Goal: Task Accomplishment & Management: Complete application form

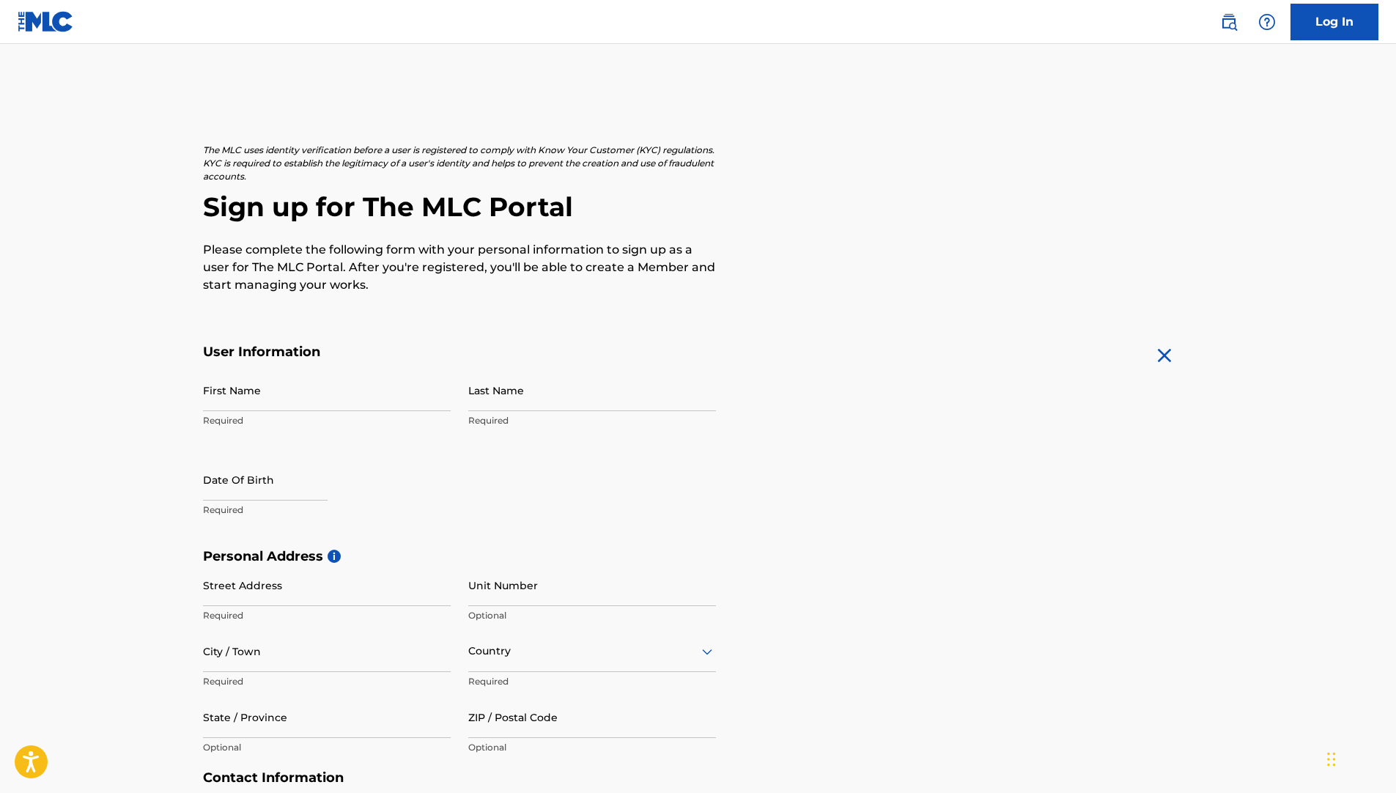
drag, startPoint x: 149, startPoint y: 2, endPoint x: 481, endPoint y: 103, distance: 347.0
click at [481, 103] on main "The MLC uses identity verification before a user is registered to comply with K…" at bounding box center [698, 560] width 1396 height 1032
click at [558, 70] on main "The MLC uses identity verification before a user is registered to comply with K…" at bounding box center [698, 560] width 1396 height 1032
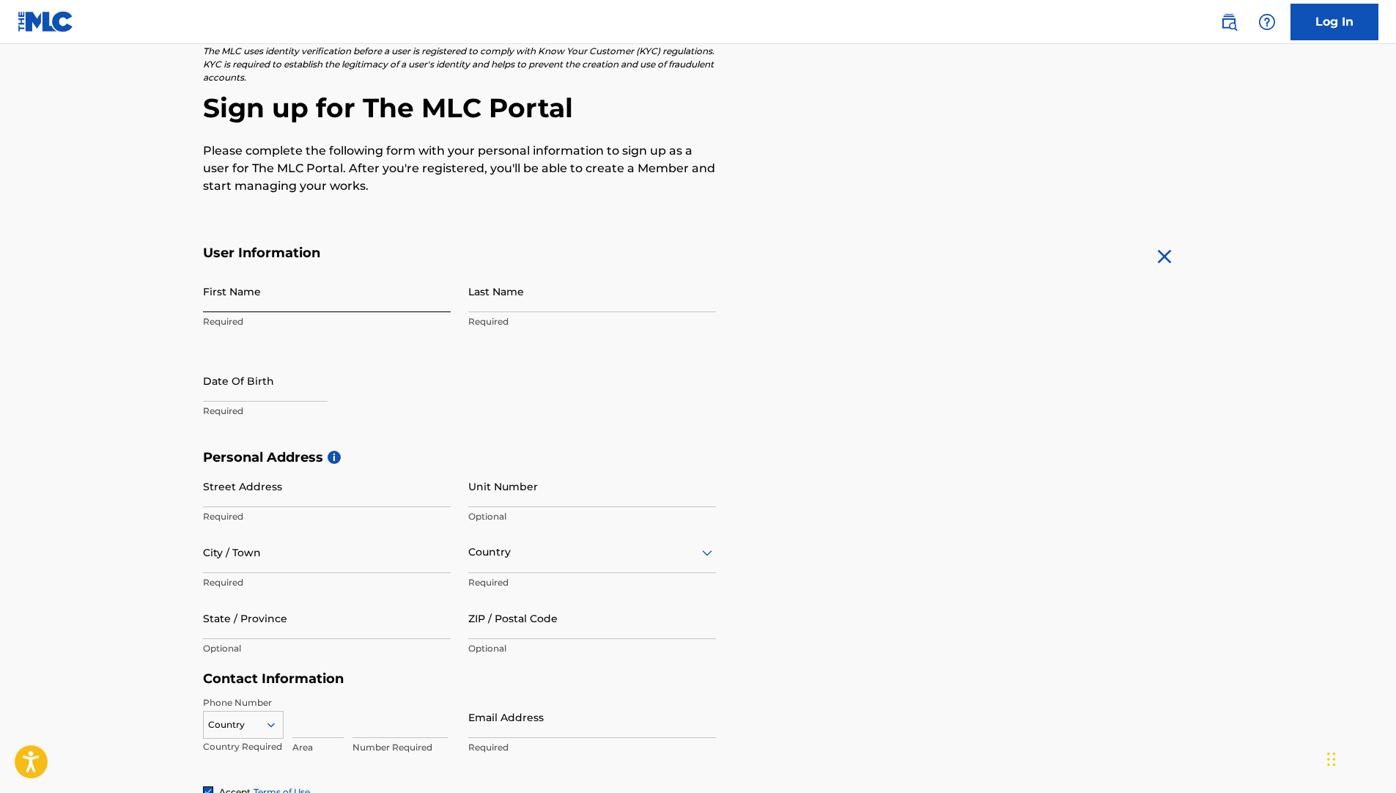
scroll to position [133, 0]
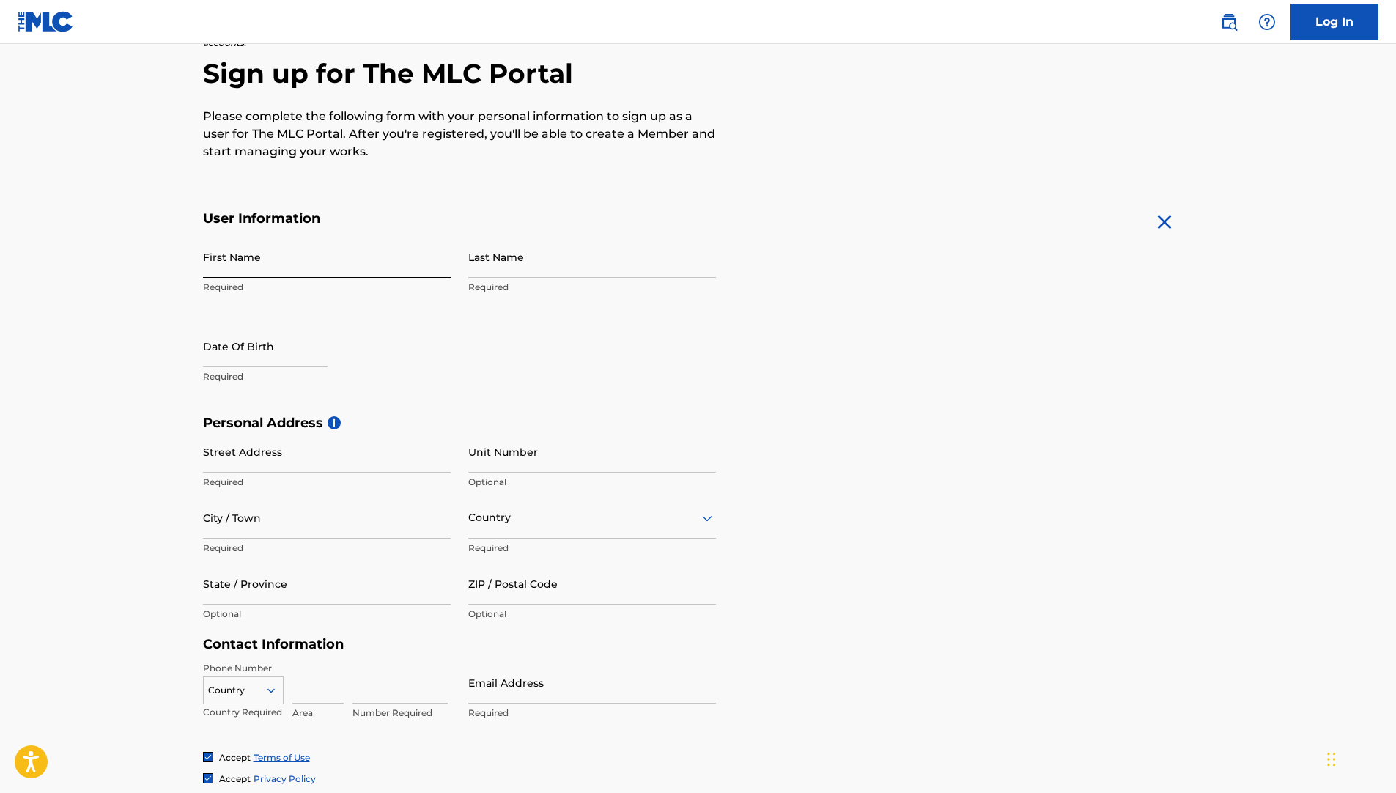
click at [263, 260] on input "First Name" at bounding box center [327, 257] width 248 height 42
type input "gabe"
click at [520, 254] on input "Last Name" at bounding box center [592, 257] width 248 height 42
type input "[PERSON_NAME]"
click at [298, 337] on input "text" at bounding box center [265, 346] width 125 height 42
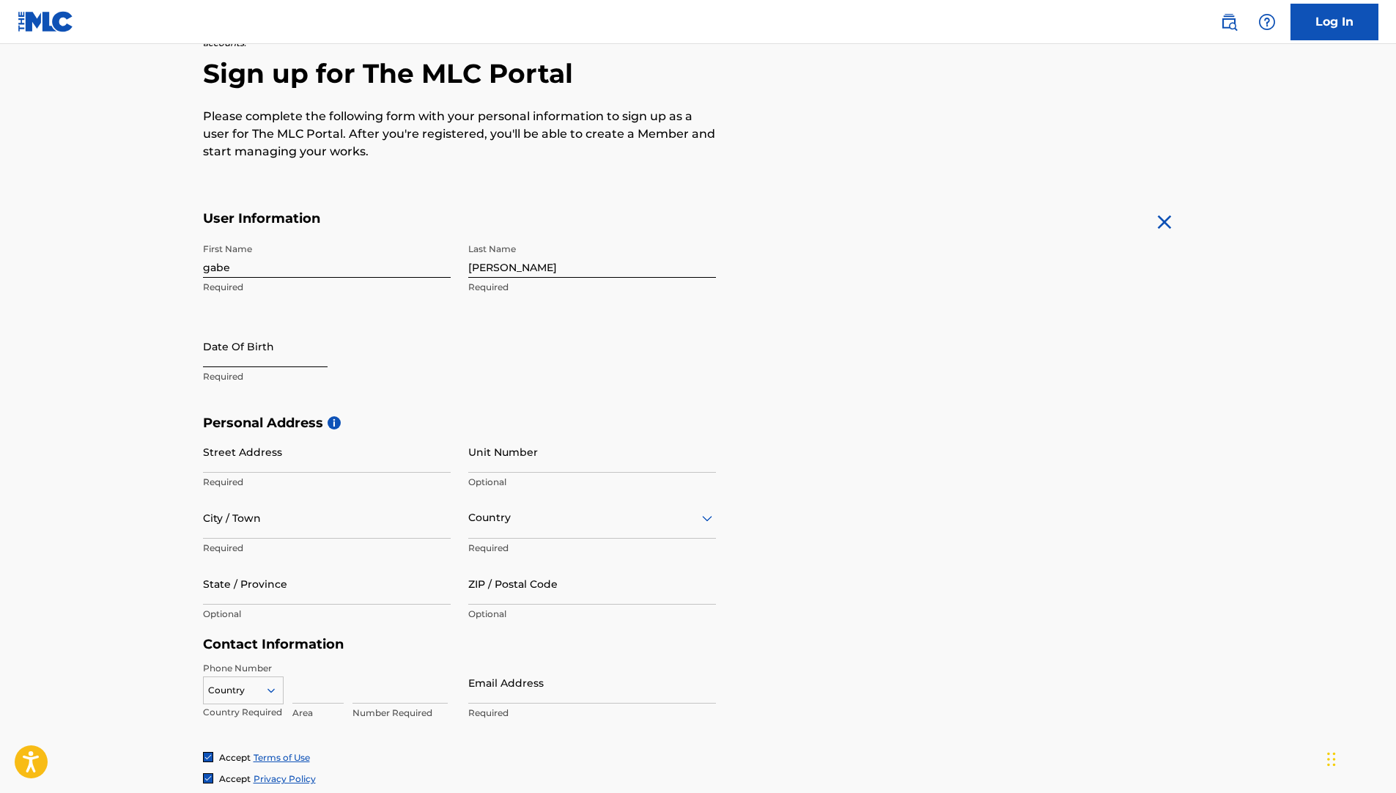
select select "9"
select select "2025"
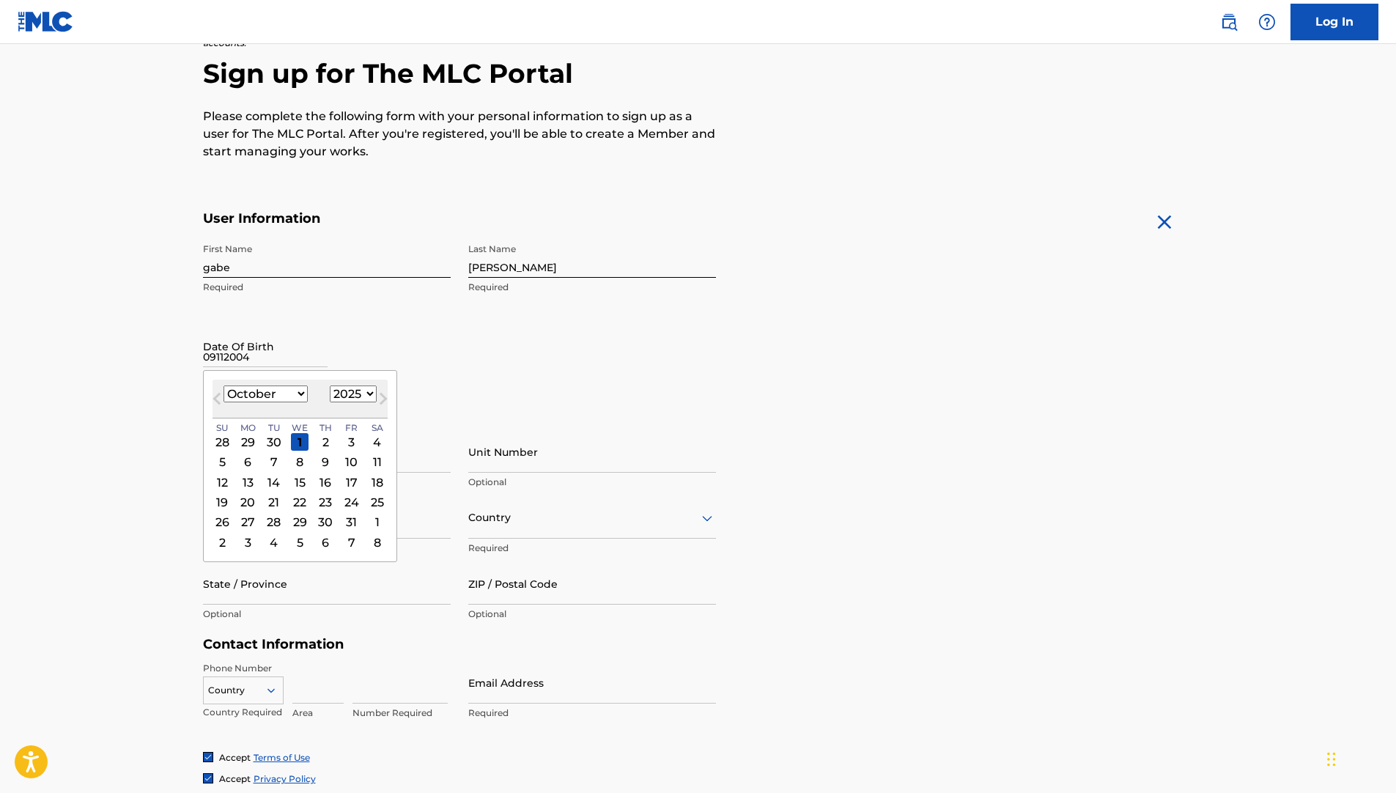
type input "09112004"
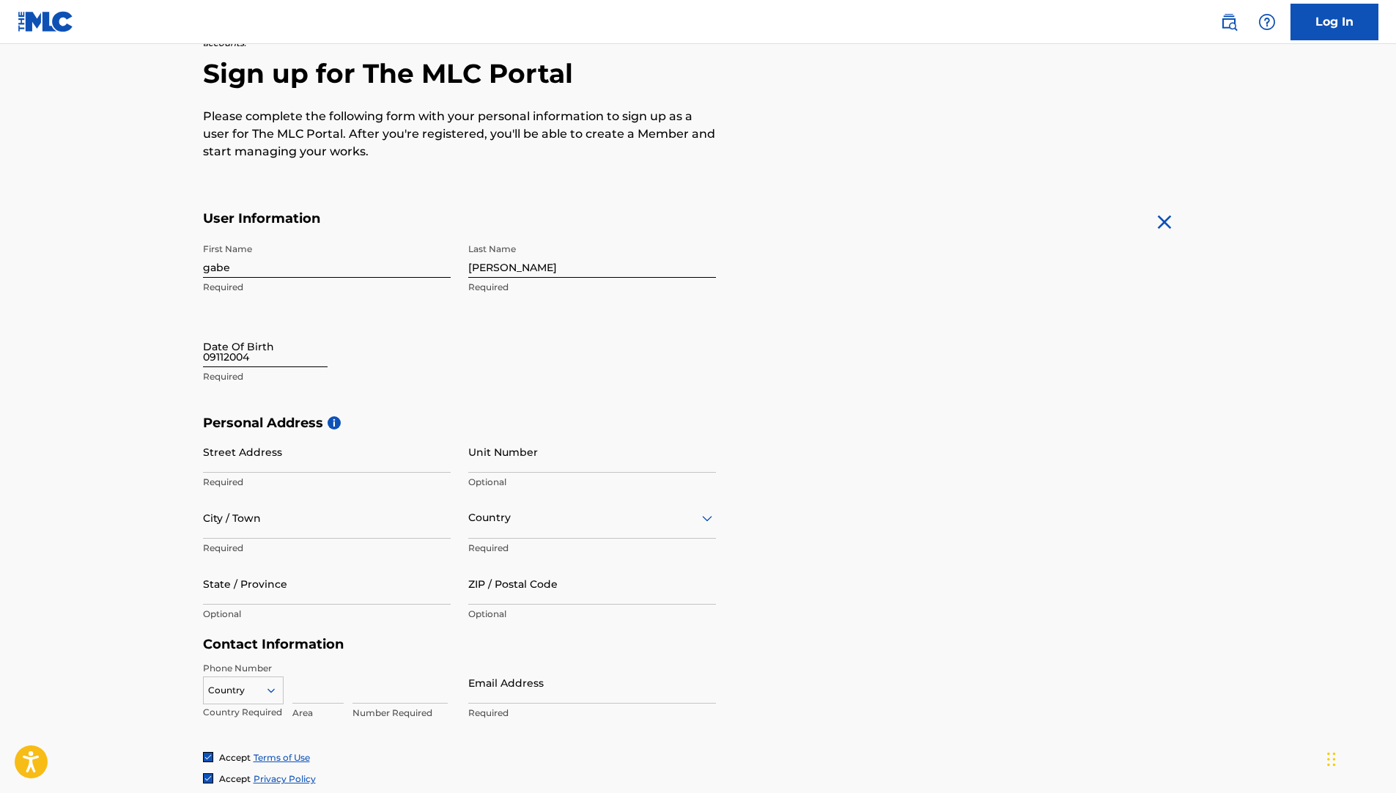
click at [278, 363] on input "09112004" at bounding box center [265, 346] width 125 height 42
select select "9"
select select "2025"
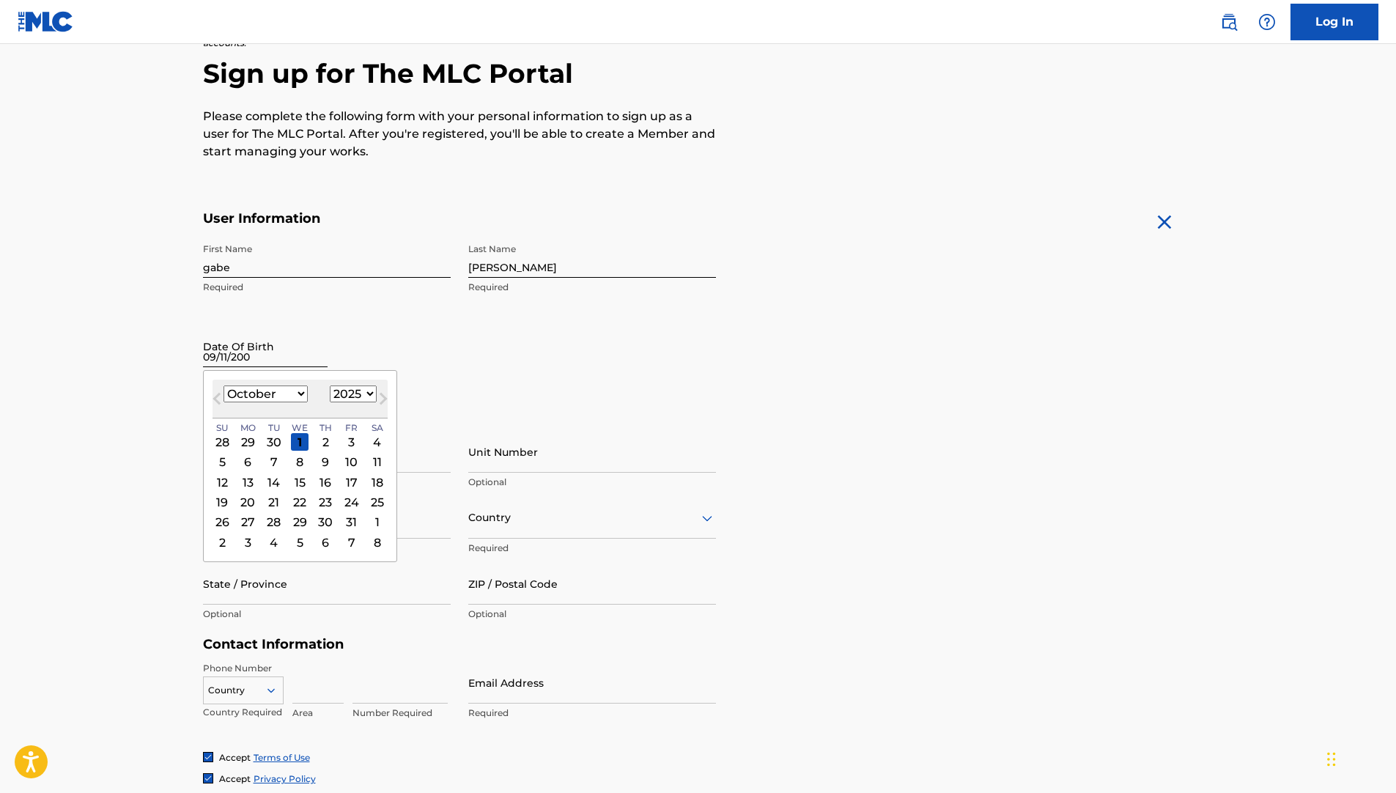
type input "09/11/2004"
click at [581, 358] on div "First Name gabe Required Last Name dennis Required Date Of Birth 09/11/2004 Pre…" at bounding box center [459, 325] width 513 height 179
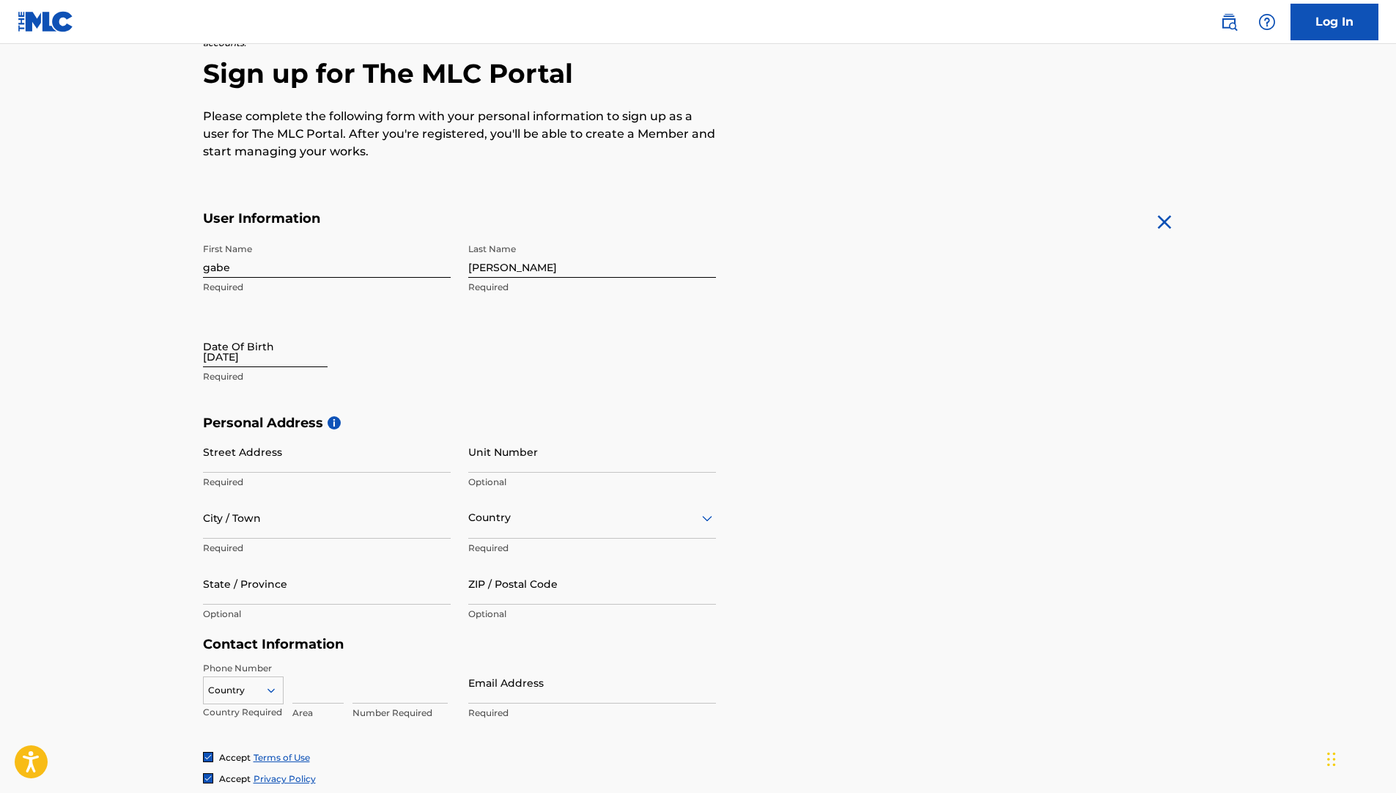
select select "9"
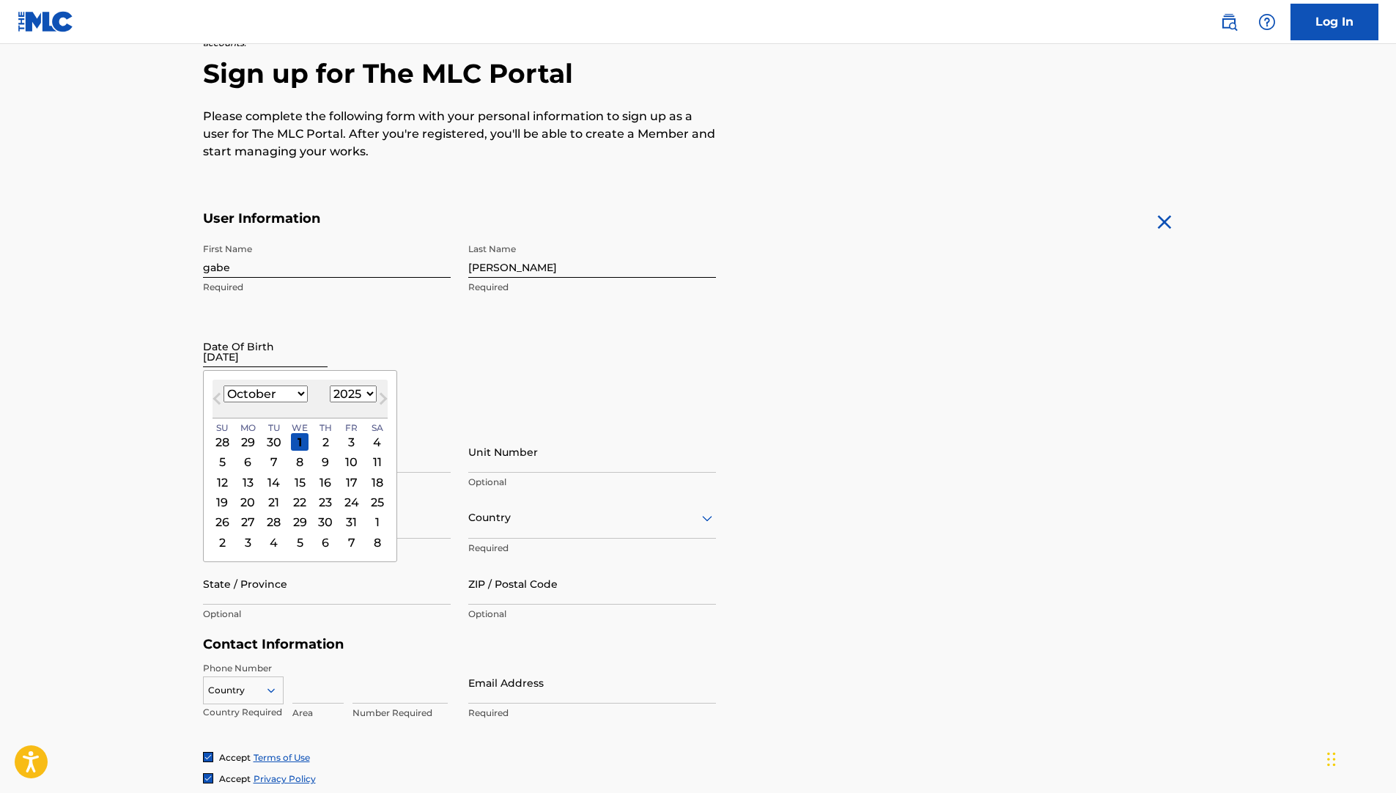
click at [249, 362] on input "09/11/2004" at bounding box center [265, 346] width 125 height 42
click at [359, 382] on div "October 2025 January February March April May June July August September Octobe…" at bounding box center [299, 399] width 175 height 39
click at [361, 395] on select "1899 1900 1901 1902 1903 1904 1905 1906 1907 1908 1909 1910 1911 1912 1913 1914…" at bounding box center [353, 393] width 47 height 17
select select "2004"
click at [330, 385] on select "1899 1900 1901 1902 1903 1904 1905 1906 1907 1908 1909 1910 1911 1912 1913 1914…" at bounding box center [353, 393] width 47 height 17
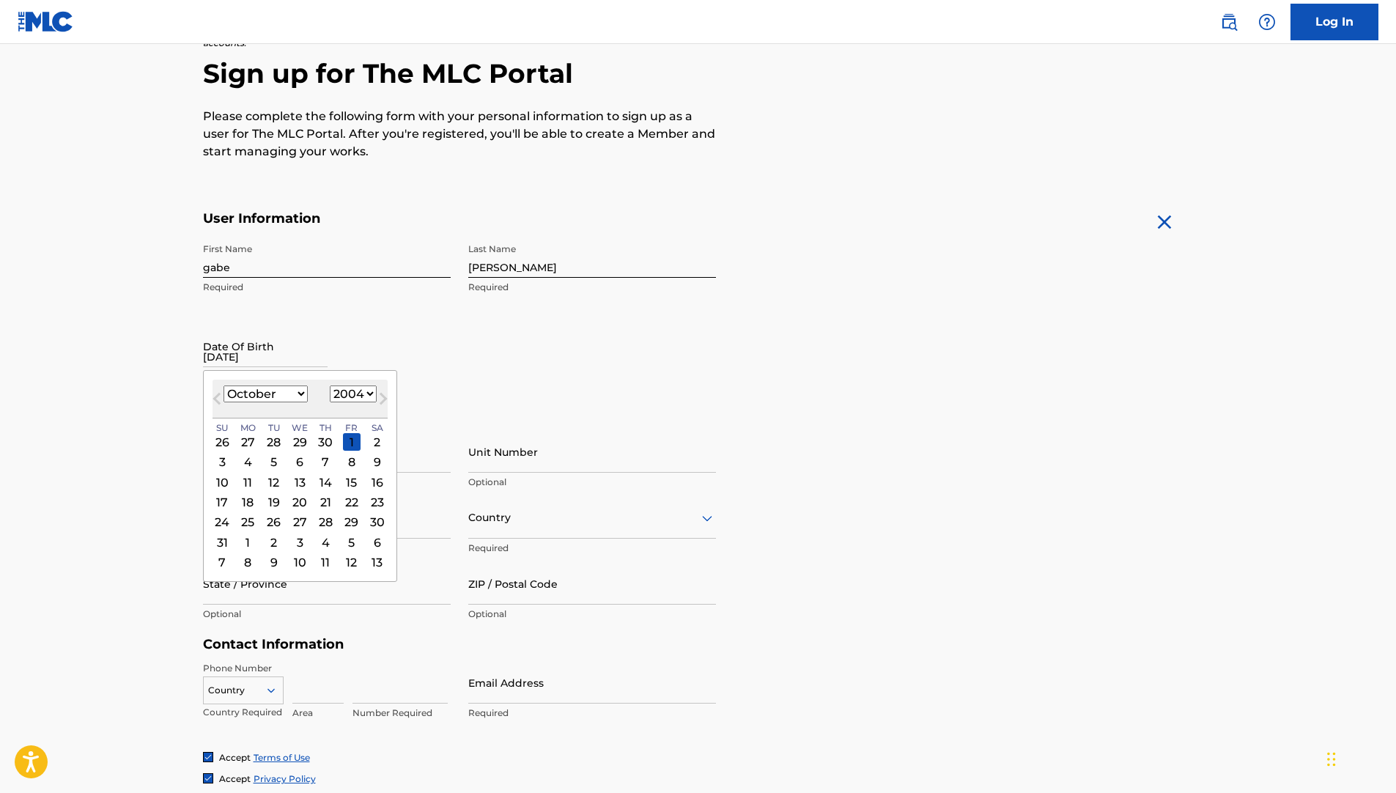
click at [302, 388] on select "January February March April May June July August September October November De…" at bounding box center [265, 393] width 84 height 17
select select "8"
click at [223, 385] on select "January February March April May June July August September October November De…" at bounding box center [265, 393] width 84 height 17
click at [369, 462] on div "11" at bounding box center [378, 463] width 18 height 18
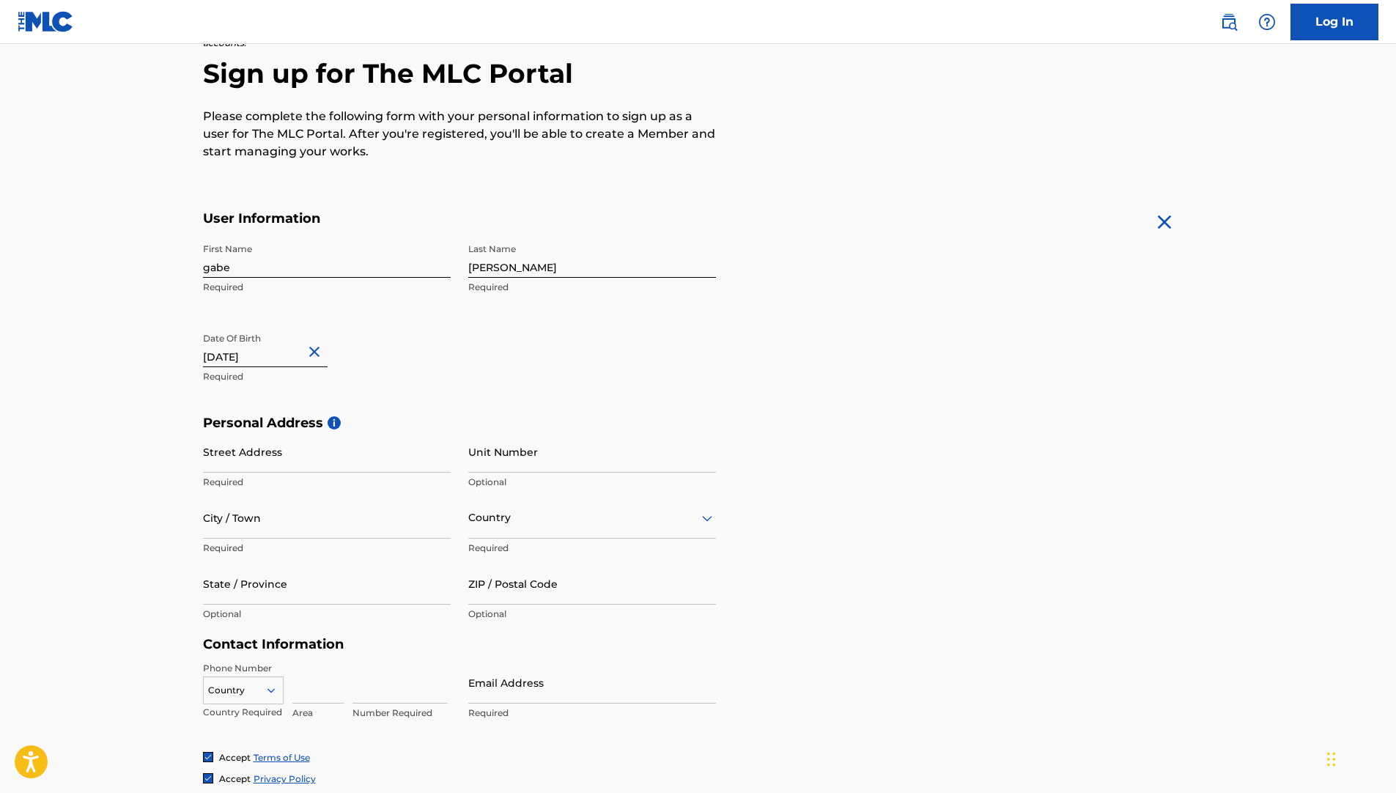
click at [468, 352] on div "First Name gabe Required Last Name dennis Required Date Of Birth 09/11/2004 Req…" at bounding box center [459, 325] width 513 height 179
click at [276, 454] on input "Street Address" at bounding box center [327, 452] width 248 height 42
type input "171 Hunt Village Lane"
click at [521, 452] on input "Unit Number" at bounding box center [592, 452] width 248 height 42
type input "423"
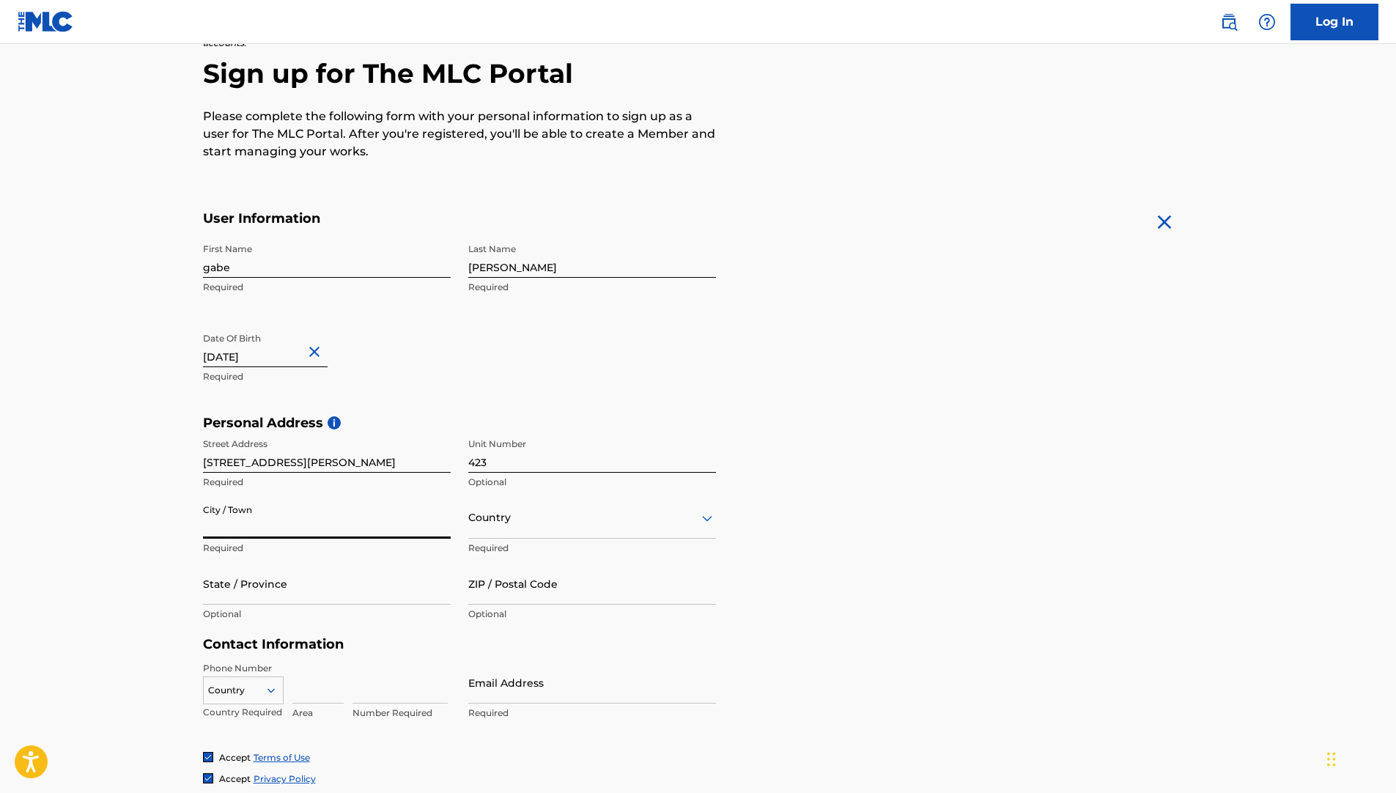
click at [358, 523] on input "City / Town" at bounding box center [327, 518] width 248 height 42
type input "Harrodsburg"
click at [556, 525] on div at bounding box center [592, 518] width 248 height 18
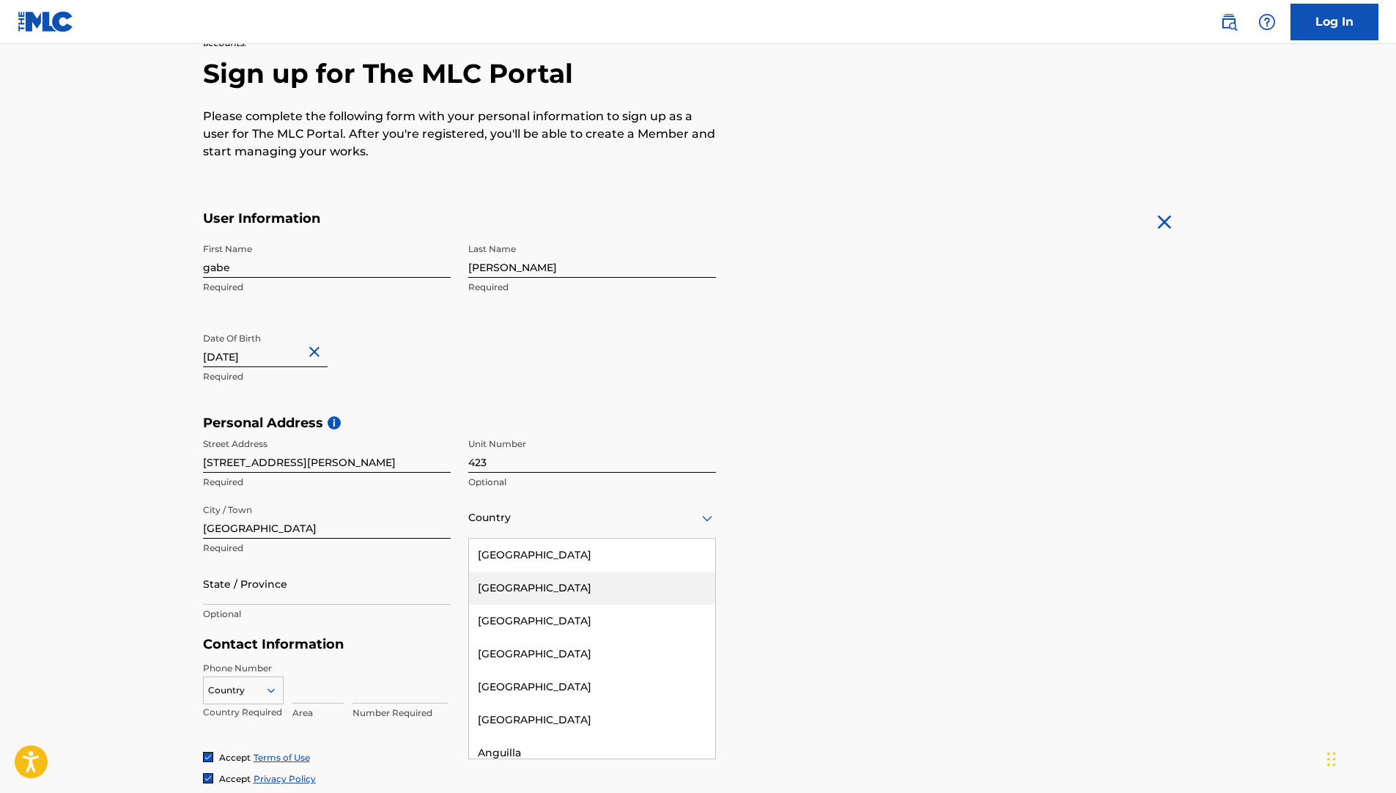
click at [536, 557] on div "United States" at bounding box center [592, 555] width 246 height 33
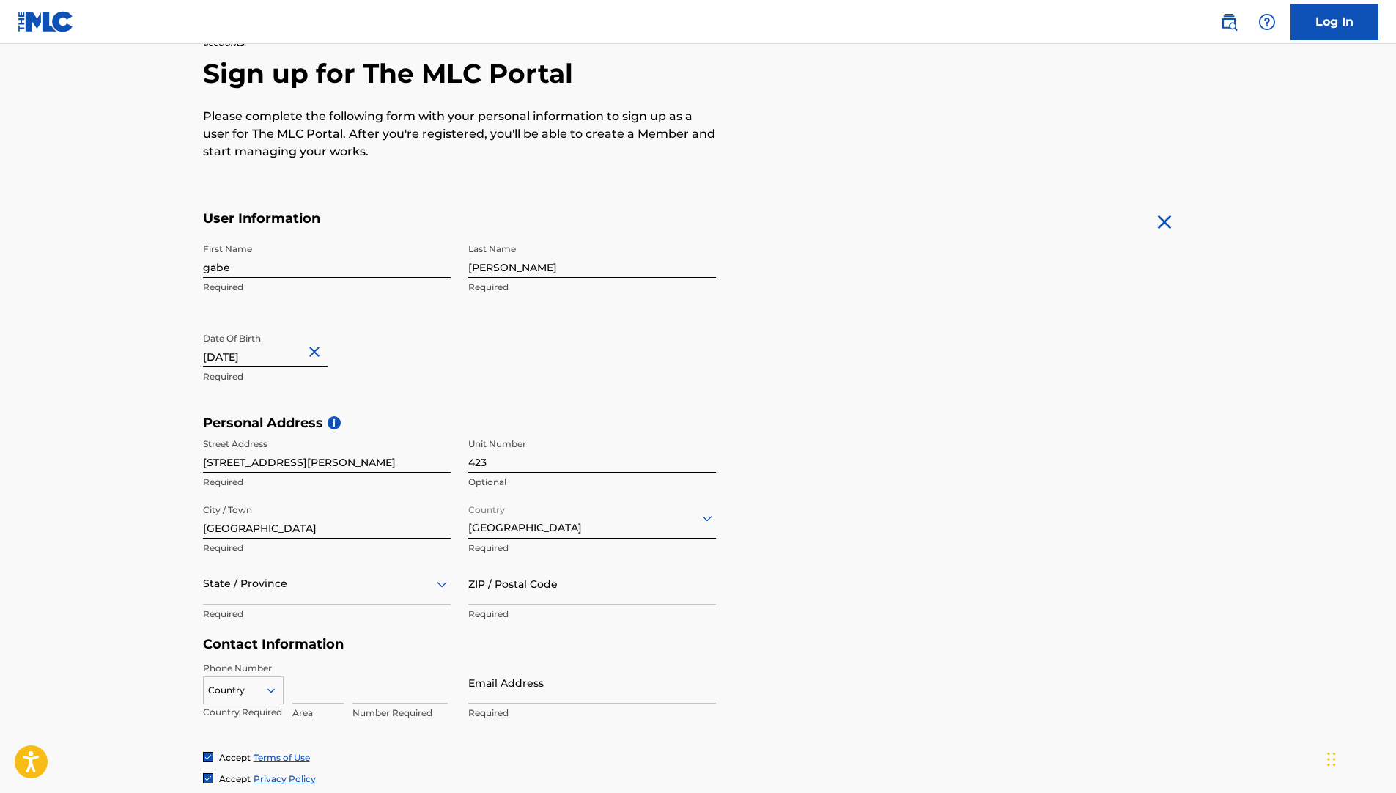
click at [265, 572] on div "State / Province" at bounding box center [327, 584] width 248 height 42
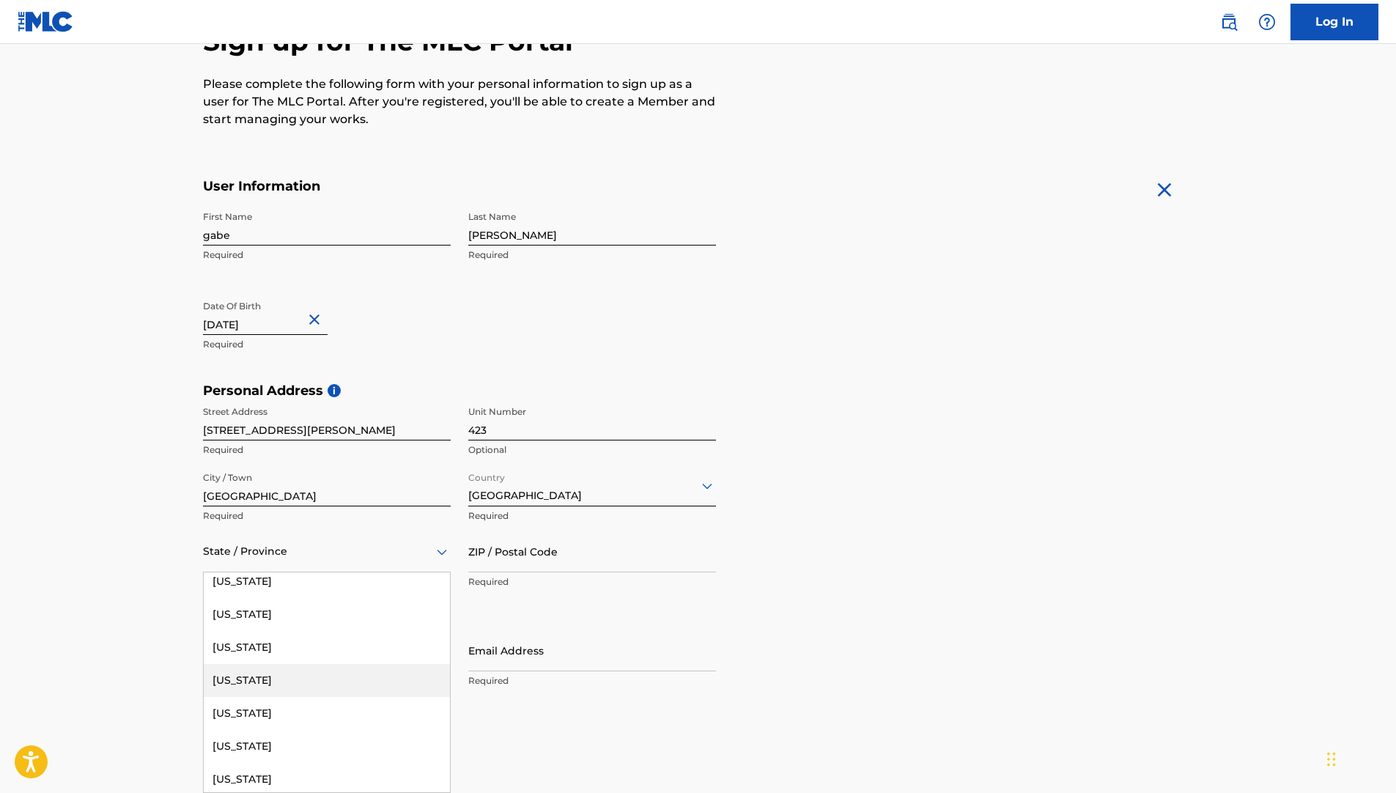
scroll to position [513, 0]
click at [284, 698] on div "Kentucky" at bounding box center [327, 702] width 246 height 33
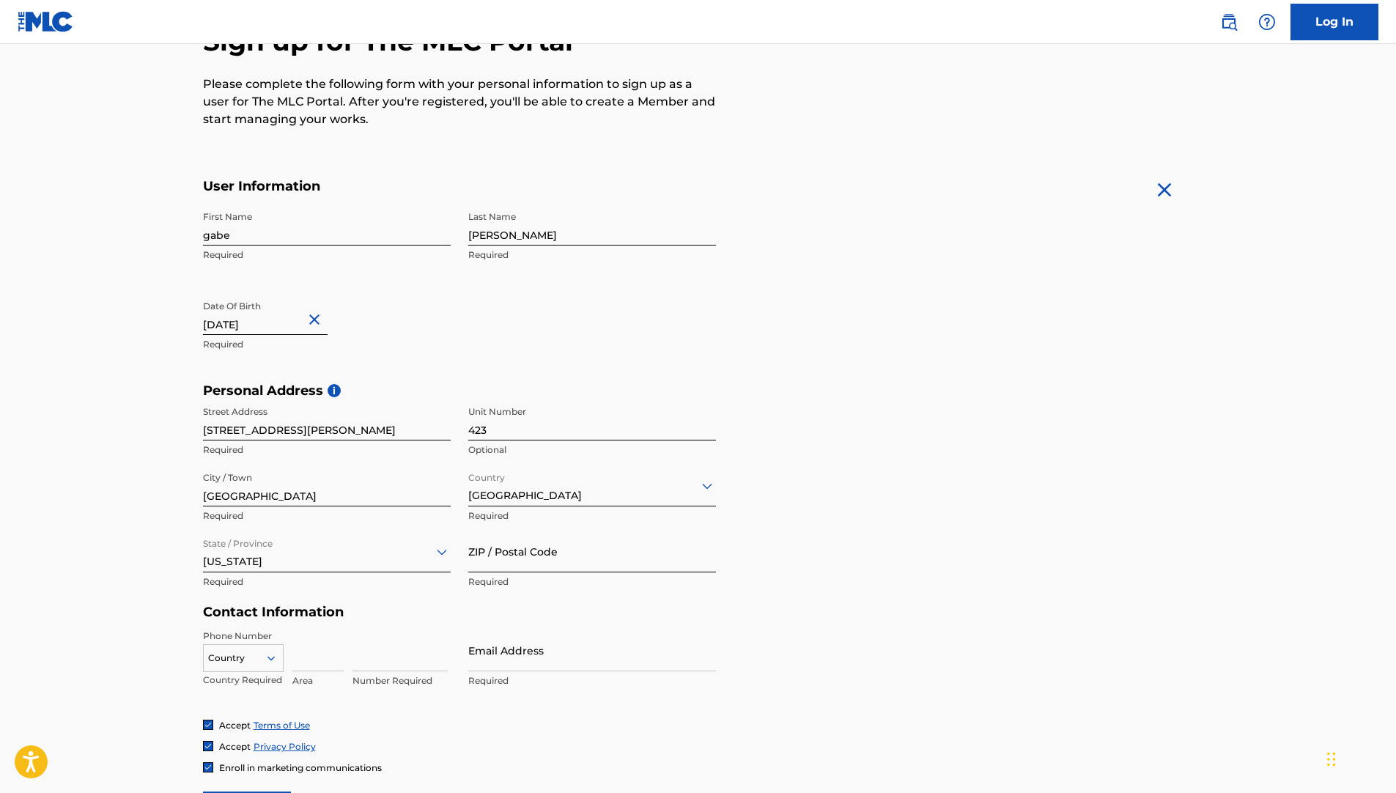
click at [498, 558] on input "ZIP / Postal Code" at bounding box center [592, 552] width 248 height 42
type input "40330"
click at [831, 498] on div "Personal Address i Street Address 171 Hunt Village Lane Required Unit Number 42…" at bounding box center [698, 493] width 991 height 222
click at [320, 646] on input at bounding box center [317, 650] width 51 height 42
click at [582, 668] on input "Email Address" at bounding box center [592, 650] width 248 height 42
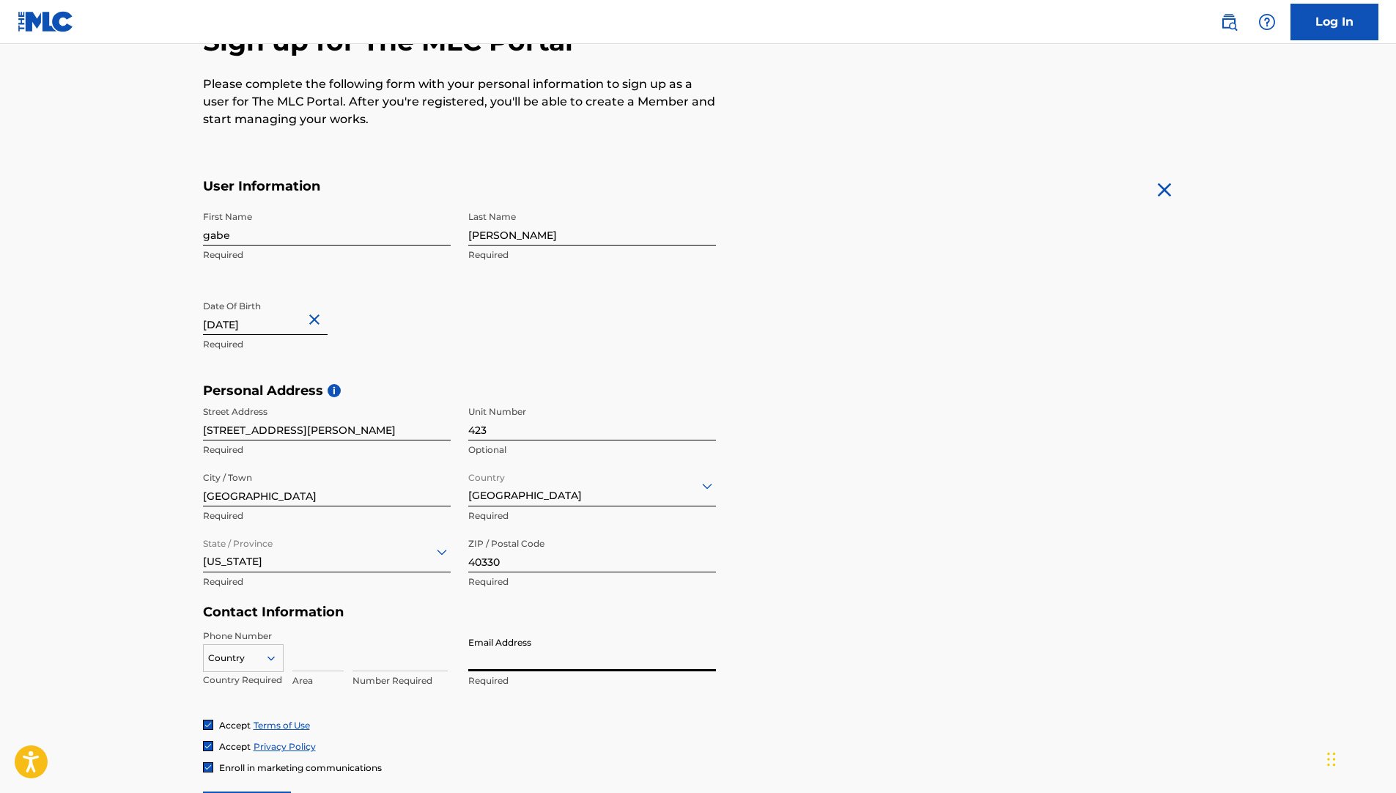
type input "gabe.dennis@hitcents.com"
type input "859"
type input "3256731"
drag, startPoint x: 404, startPoint y: 657, endPoint x: 333, endPoint y: 659, distance: 71.9
click at [333, 659] on div "Country Country Required 859 Area 3256731 Number Required" at bounding box center [327, 662] width 248 height 66
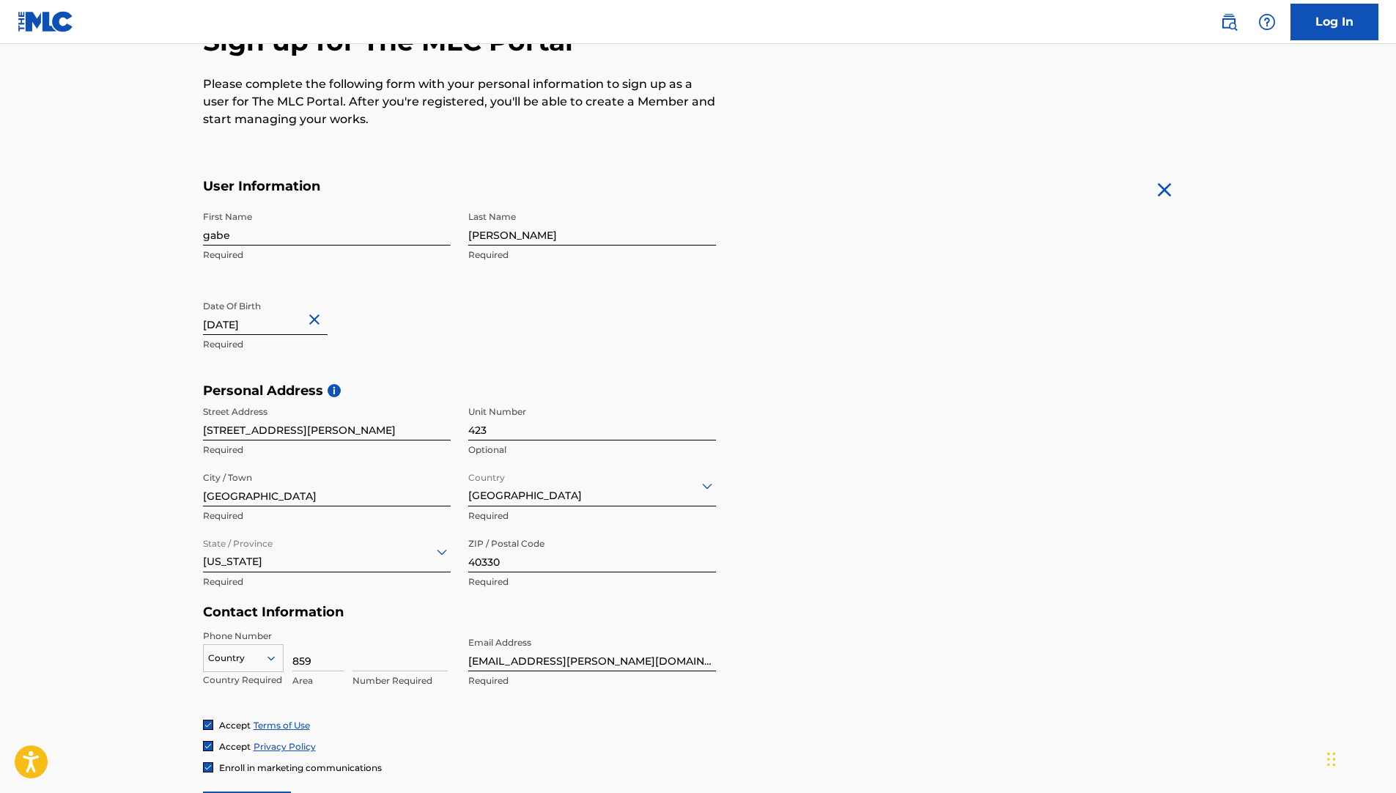
drag, startPoint x: 319, startPoint y: 661, endPoint x: 265, endPoint y: 661, distance: 54.2
click at [265, 661] on div "Country Country Required 859 Area Number Required" at bounding box center [327, 662] width 248 height 66
click at [474, 703] on div "Phone Number Country Country Required Area Value must contain only numbers Emai…" at bounding box center [459, 673] width 513 height 89
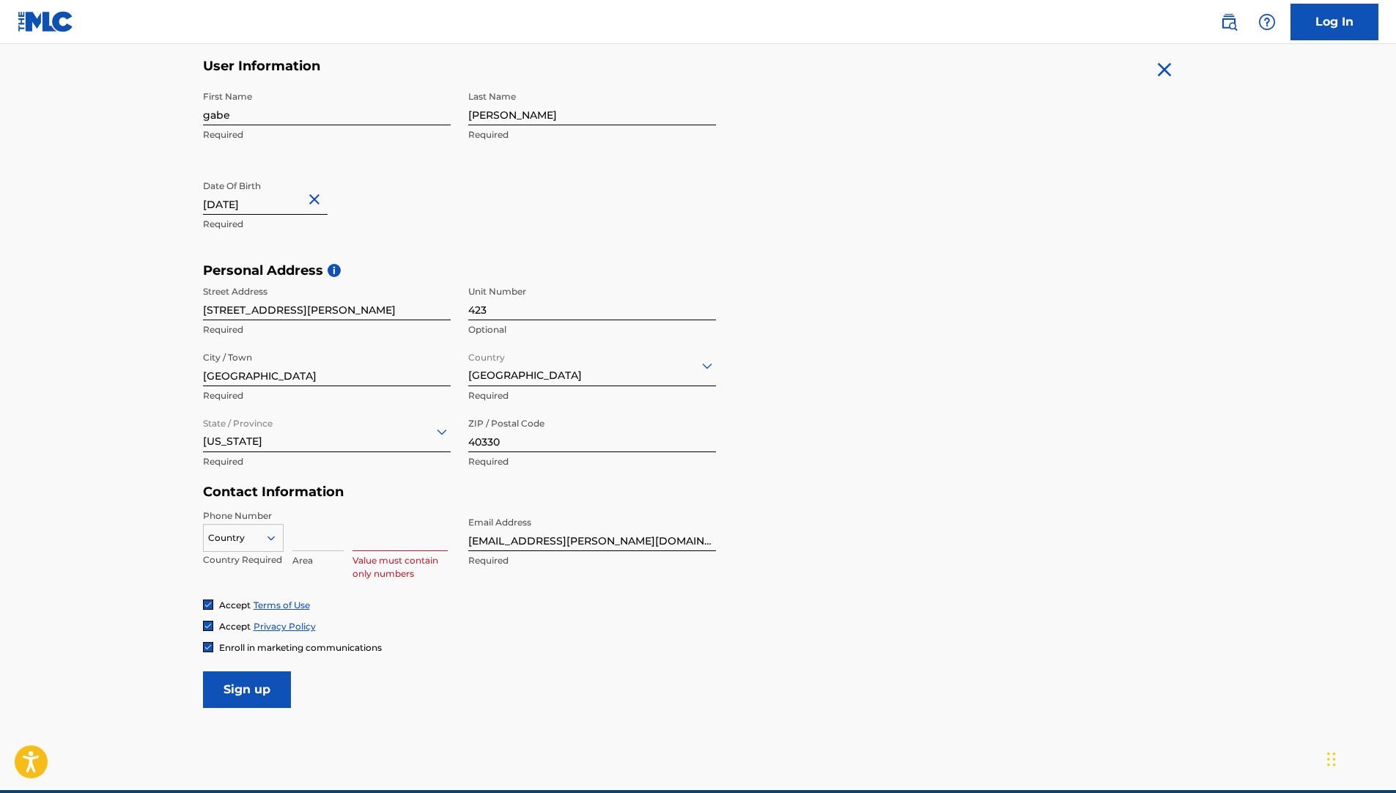
scroll to position [312, 0]
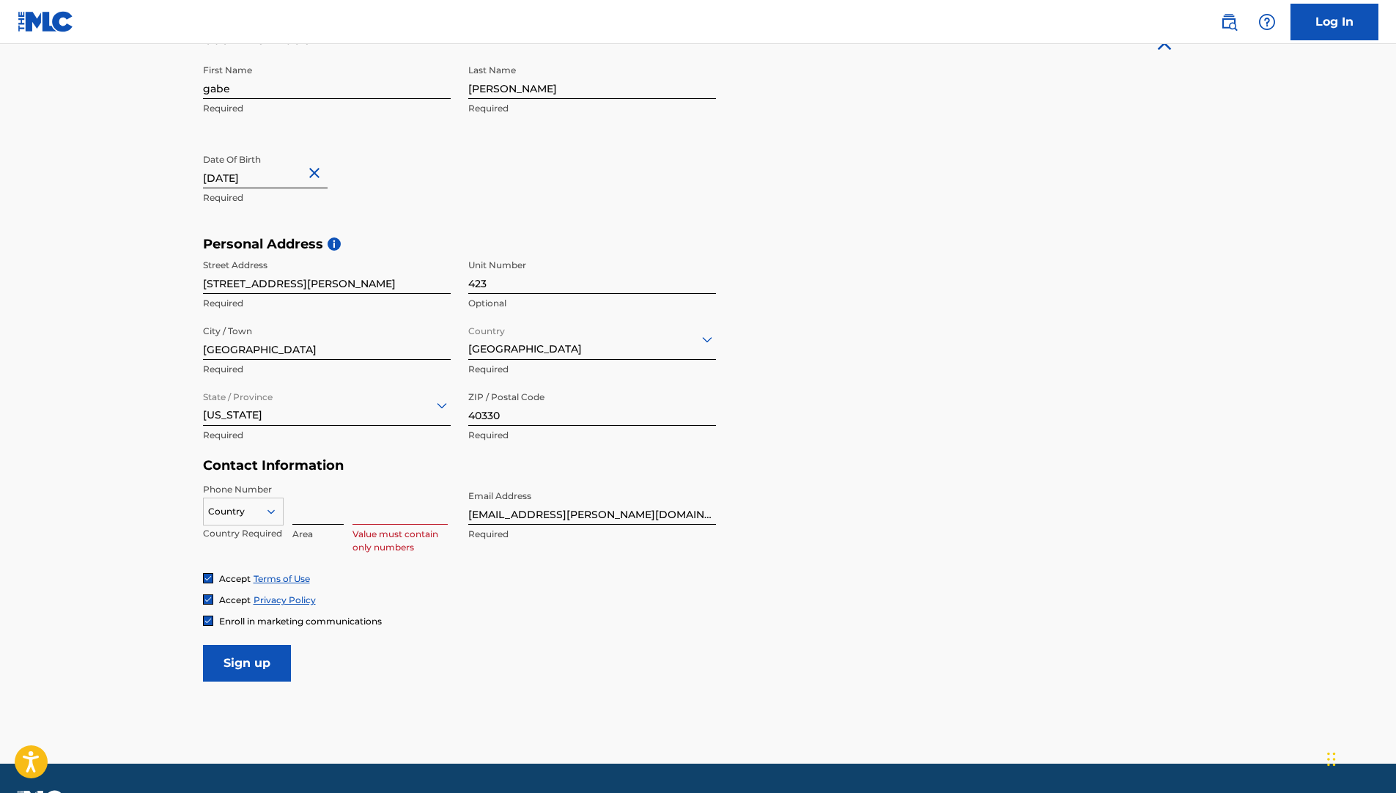
click at [325, 509] on input at bounding box center [317, 504] width 51 height 42
type input "859"
type input "3256731"
click at [540, 577] on div "Accept Terms of Use" at bounding box center [698, 578] width 991 height 12
click at [243, 620] on span "Enroll in marketing communications" at bounding box center [300, 621] width 163 height 11
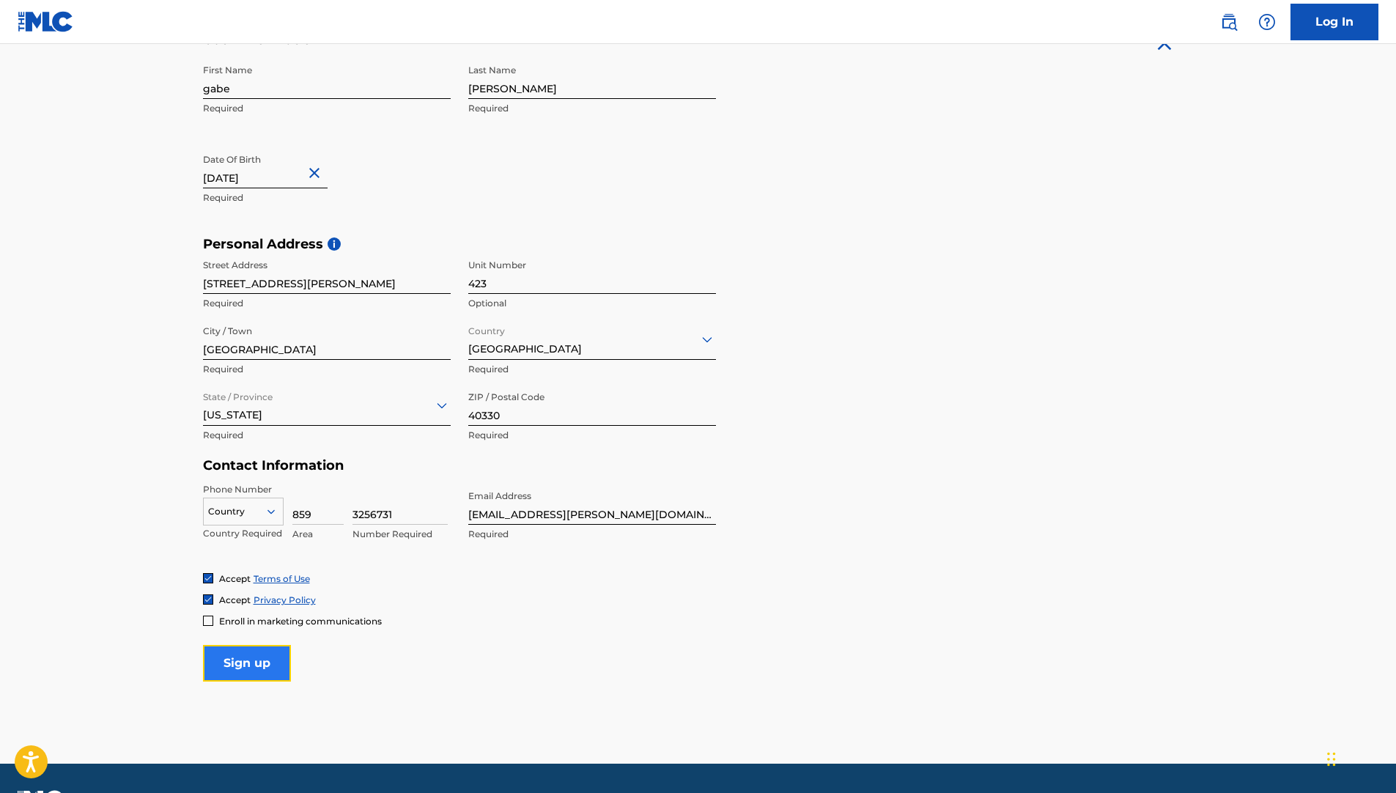
click at [262, 659] on input "Sign up" at bounding box center [247, 663] width 88 height 37
click at [242, 494] on div "option , selected. Select is focused ,type to refine list, press Down to open t…" at bounding box center [243, 516] width 81 height 66
click at [240, 507] on div at bounding box center [243, 511] width 79 height 16
click at [242, 545] on div "US, CA +1" at bounding box center [243, 548] width 79 height 57
click at [264, 656] on input "Sign up" at bounding box center [247, 663] width 88 height 37
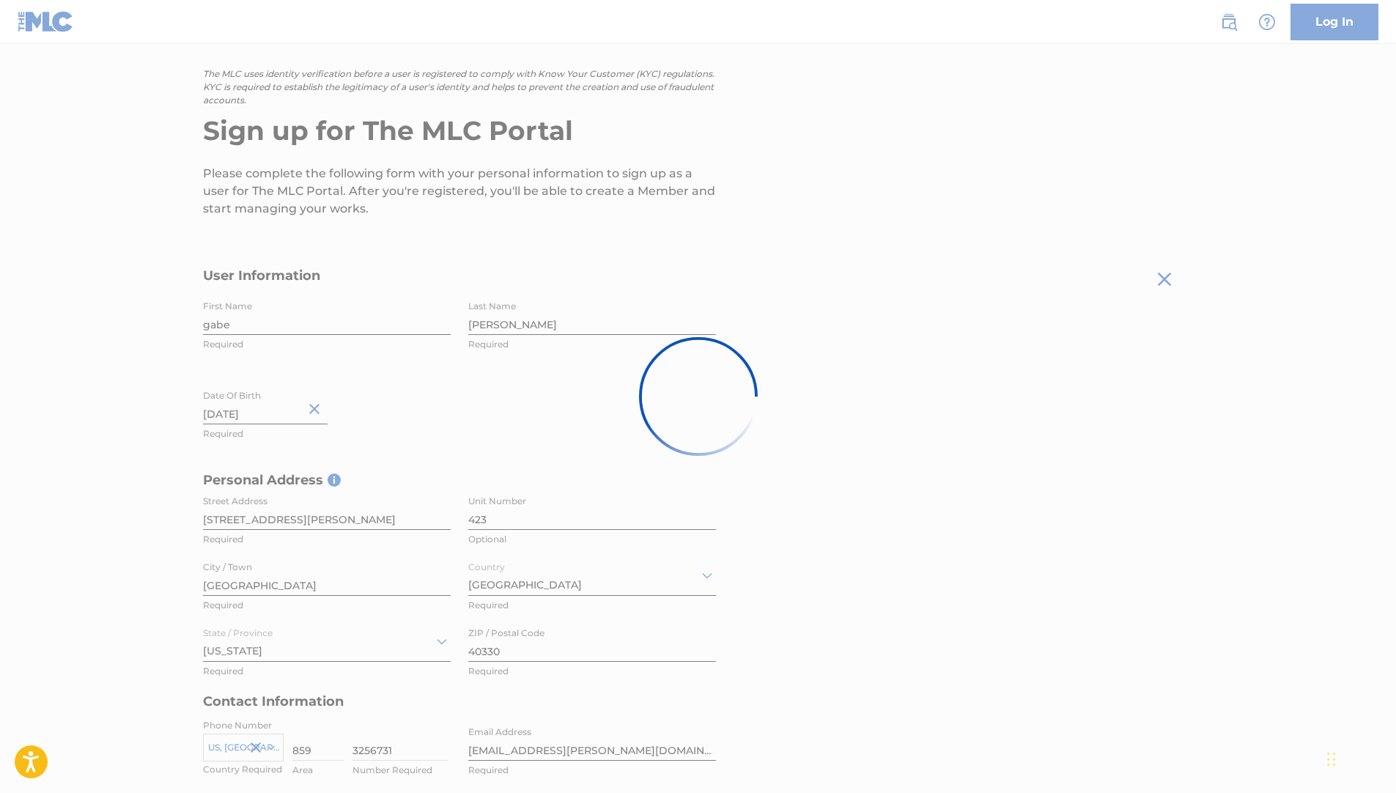
scroll to position [92, 0]
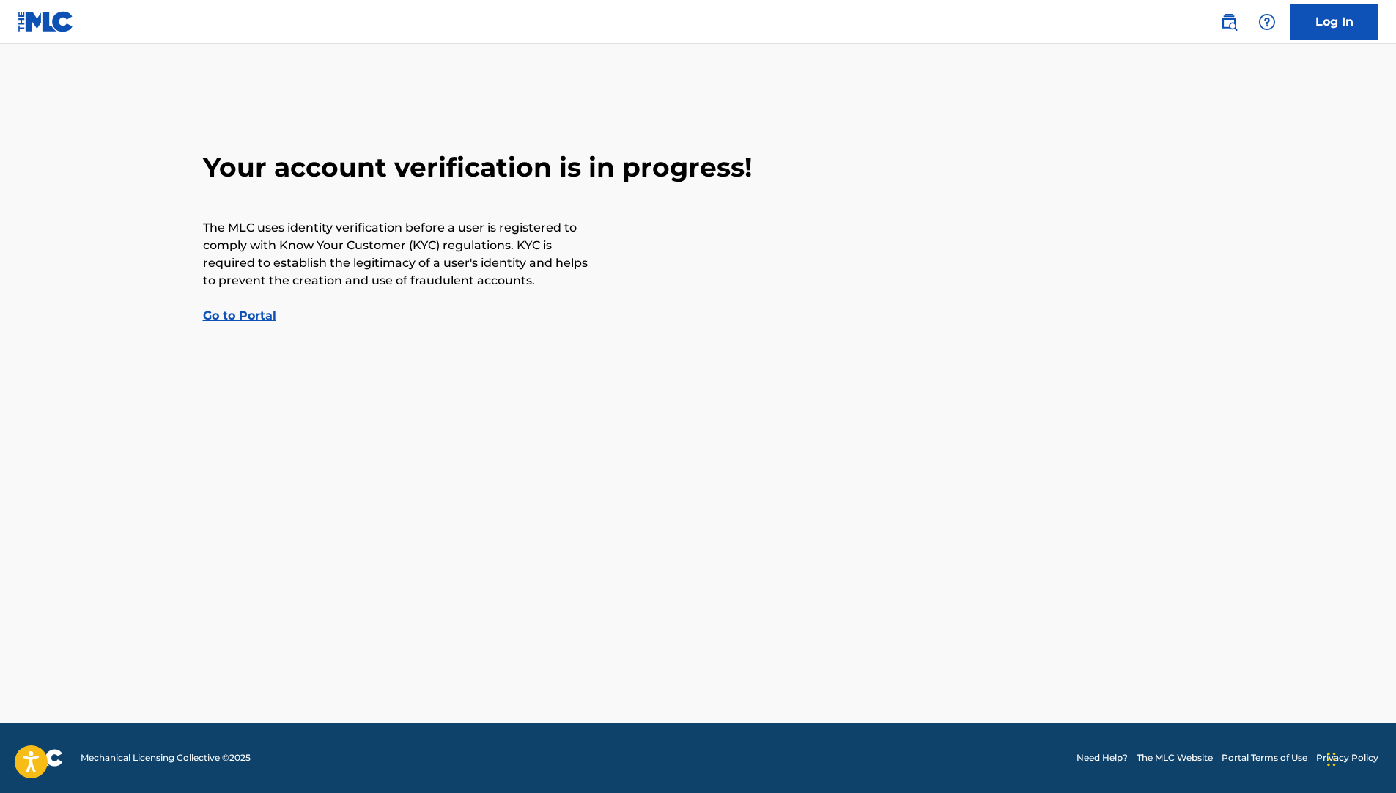
click at [239, 319] on link "Go to Portal" at bounding box center [239, 315] width 73 height 14
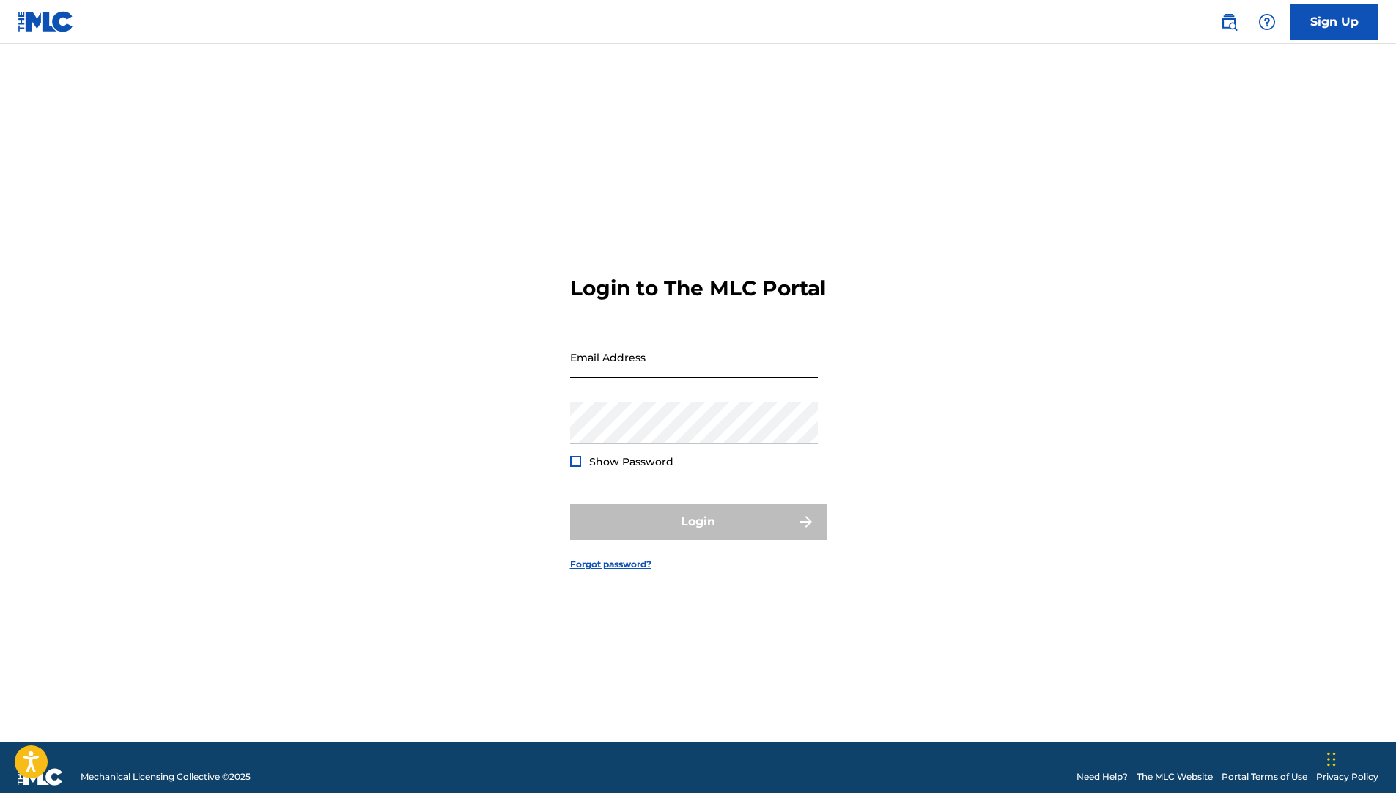
click at [624, 372] on input "Email Address" at bounding box center [694, 357] width 248 height 42
click at [656, 362] on input "Email Address" at bounding box center [694, 357] width 248 height 42
click at [1191, 406] on div "Login to The MLC Portal Email Address clinton@hitcents.com Password Show Passwo…" at bounding box center [698, 411] width 1026 height 661
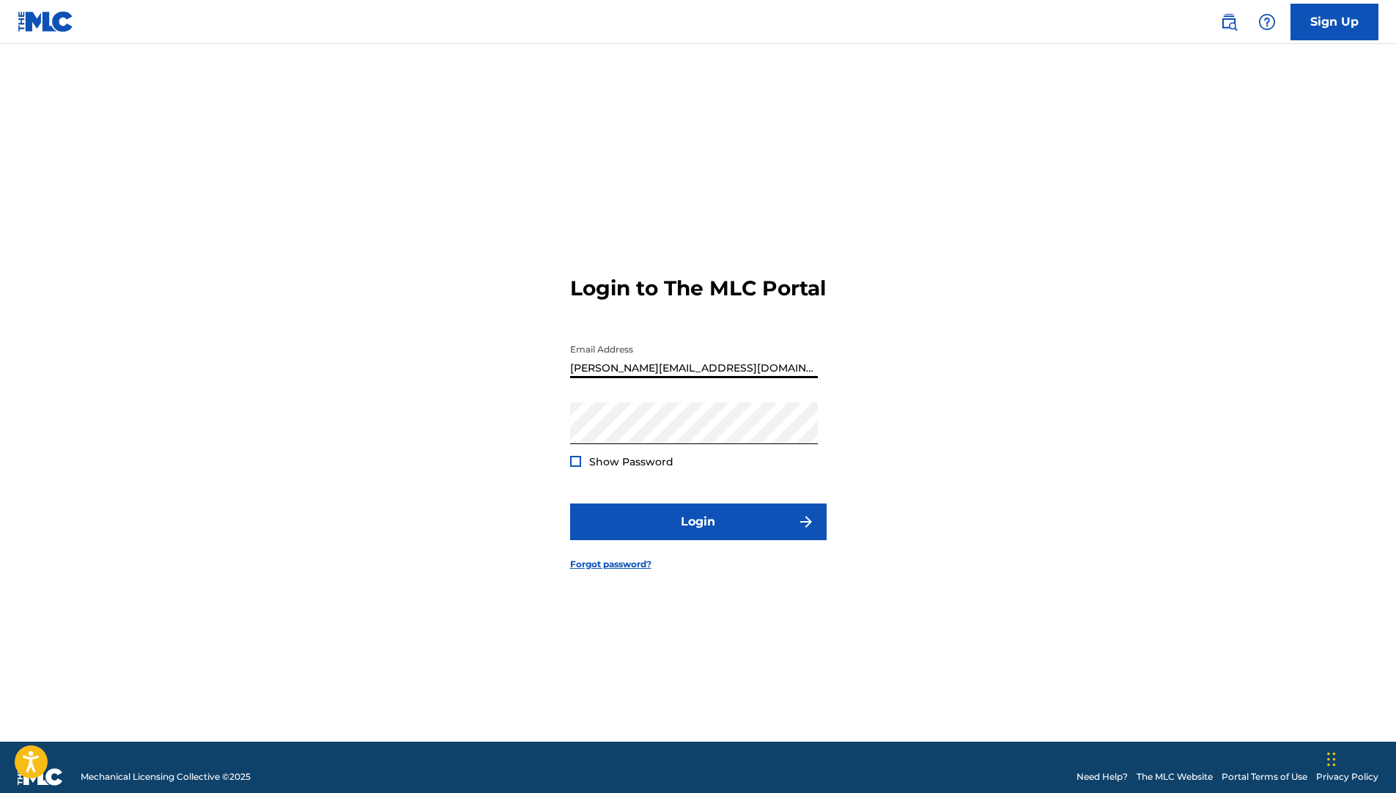
click at [601, 378] on input "clinton@hitcents.com" at bounding box center [694, 357] width 248 height 42
click at [605, 378] on input "clinton@hitcents.com" at bounding box center [694, 357] width 248 height 42
type input "clinton.mills@hitcents.com"
click at [964, 294] on div "Login to The MLC Portal Email Address clinton.mills@hitcents.com Password Show …" at bounding box center [698, 411] width 1026 height 661
click at [620, 468] on span "Show Password" at bounding box center [631, 461] width 84 height 13
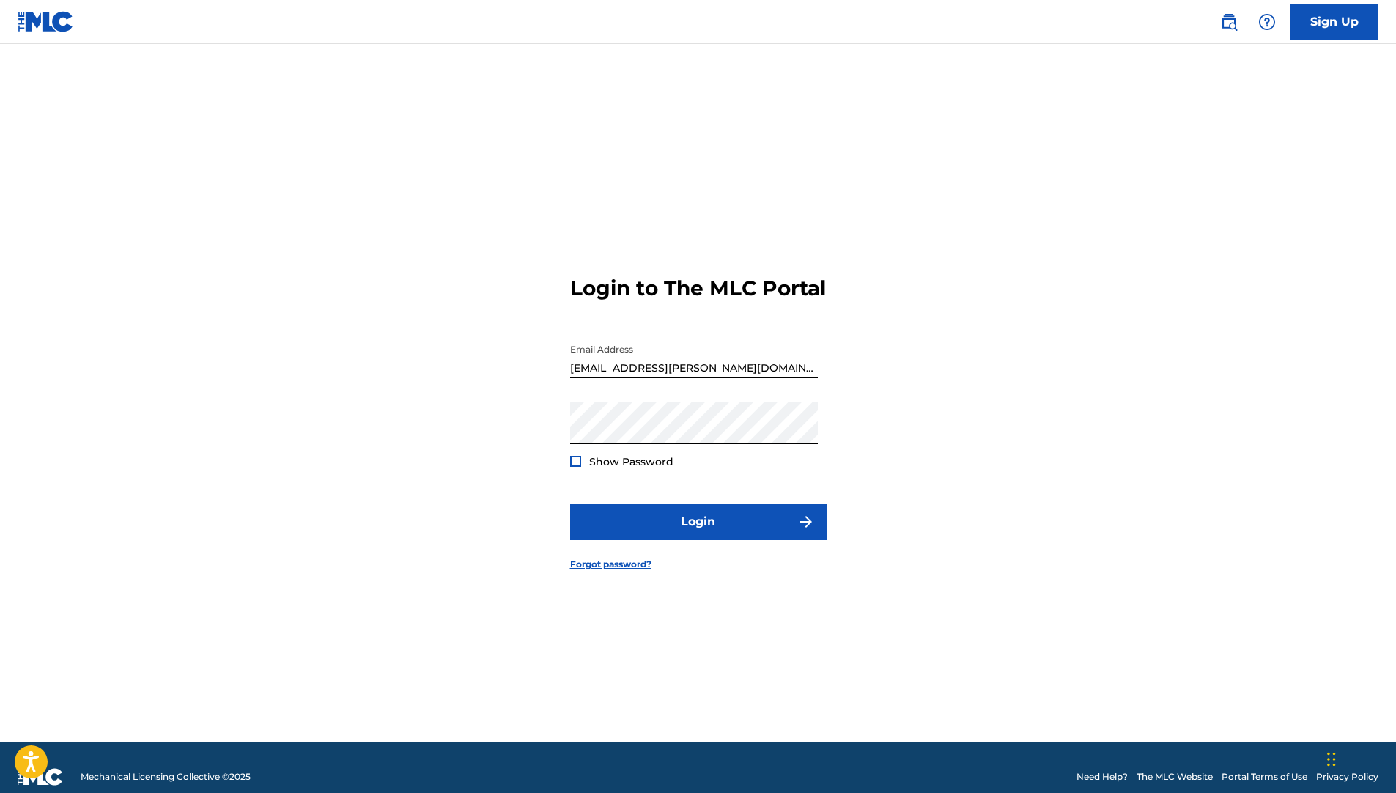
click at [618, 468] on span "Show Password" at bounding box center [631, 461] width 84 height 13
click at [657, 540] on button "Login" at bounding box center [698, 521] width 256 height 37
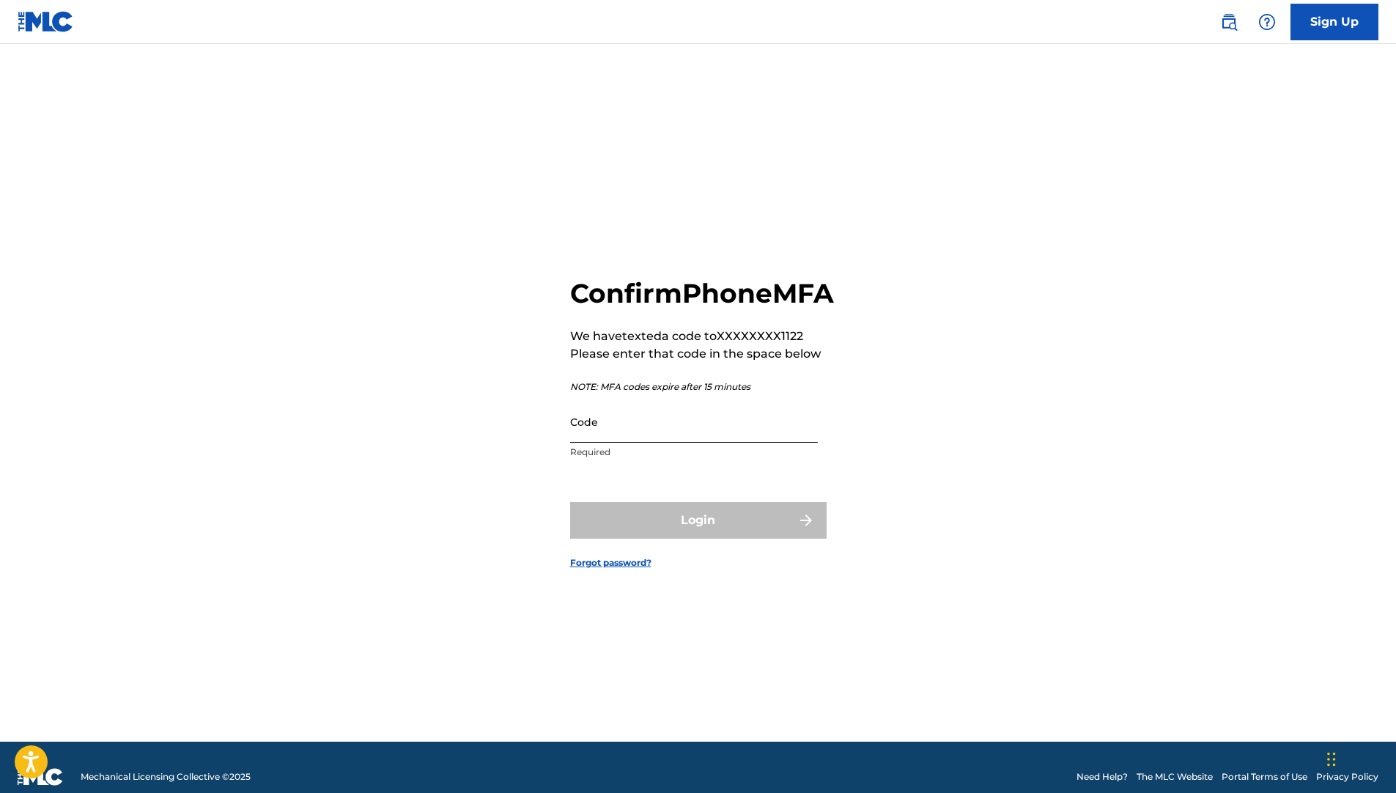
click at [710, 436] on input "Code" at bounding box center [694, 422] width 248 height 42
click at [1265, 580] on main "Confirm Phone MFA We have texted a code to XXXXXXXX1122 Please enter that code …" at bounding box center [698, 393] width 1396 height 698
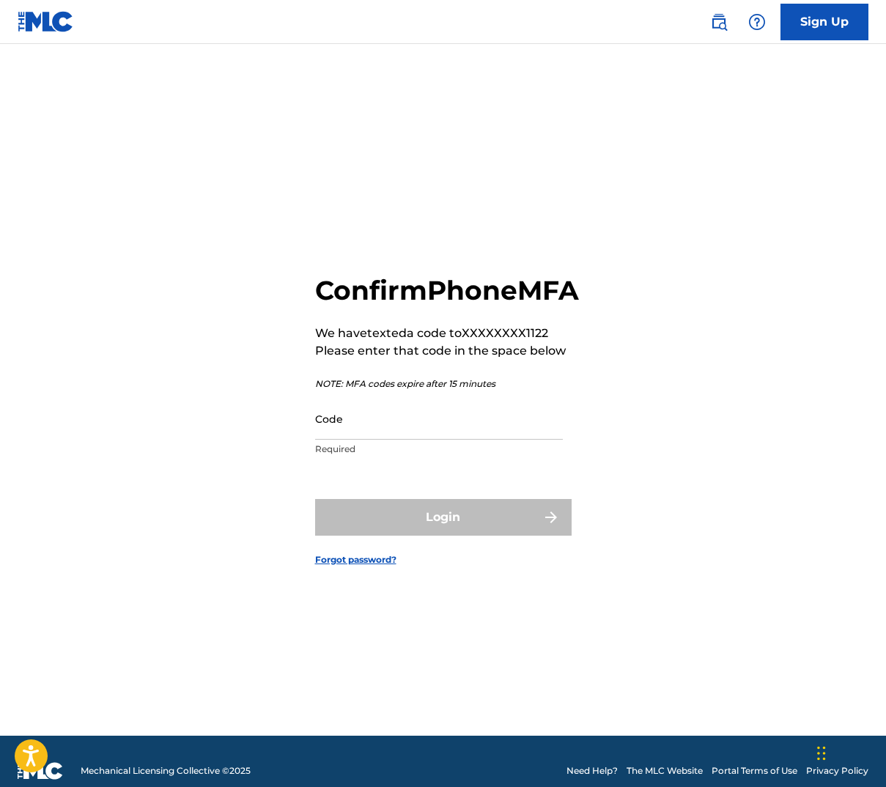
click at [785, 146] on div "Confirm Phone MFA We have texted a code to XXXXXXXX1122 Please enter that code …" at bounding box center [443, 408] width 886 height 655
click at [652, 179] on div "Confirm Phone MFA We have texted a code to XXXXXXXX1122 Please enter that code …" at bounding box center [443, 408] width 886 height 655
click at [388, 421] on input "Code" at bounding box center [439, 419] width 248 height 42
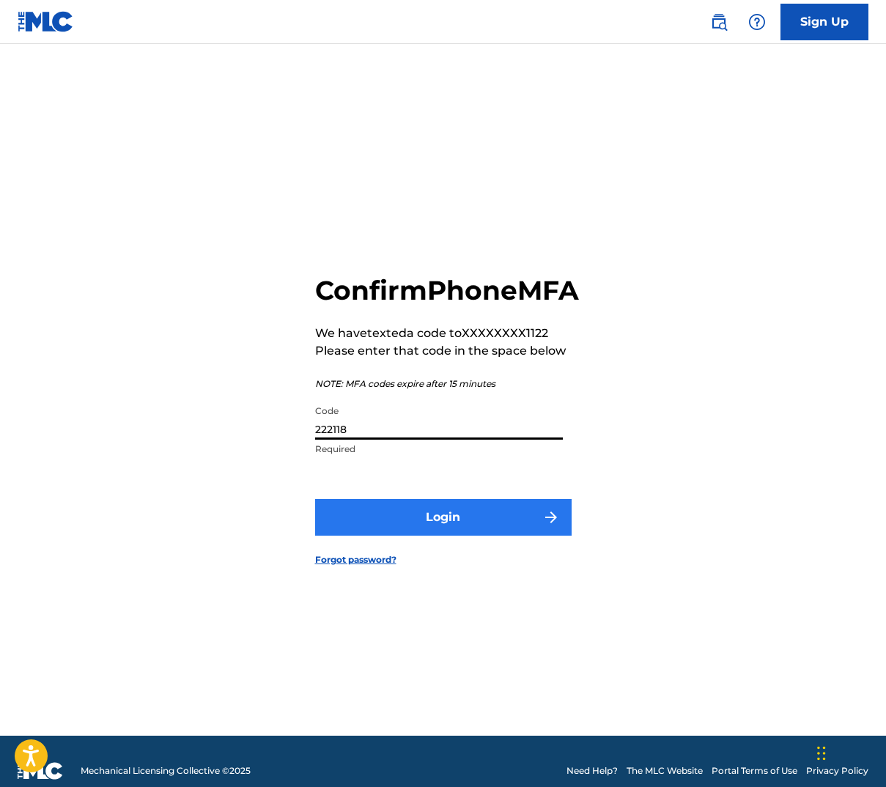
type input "222118"
click at [492, 536] on button "Login" at bounding box center [443, 517] width 256 height 37
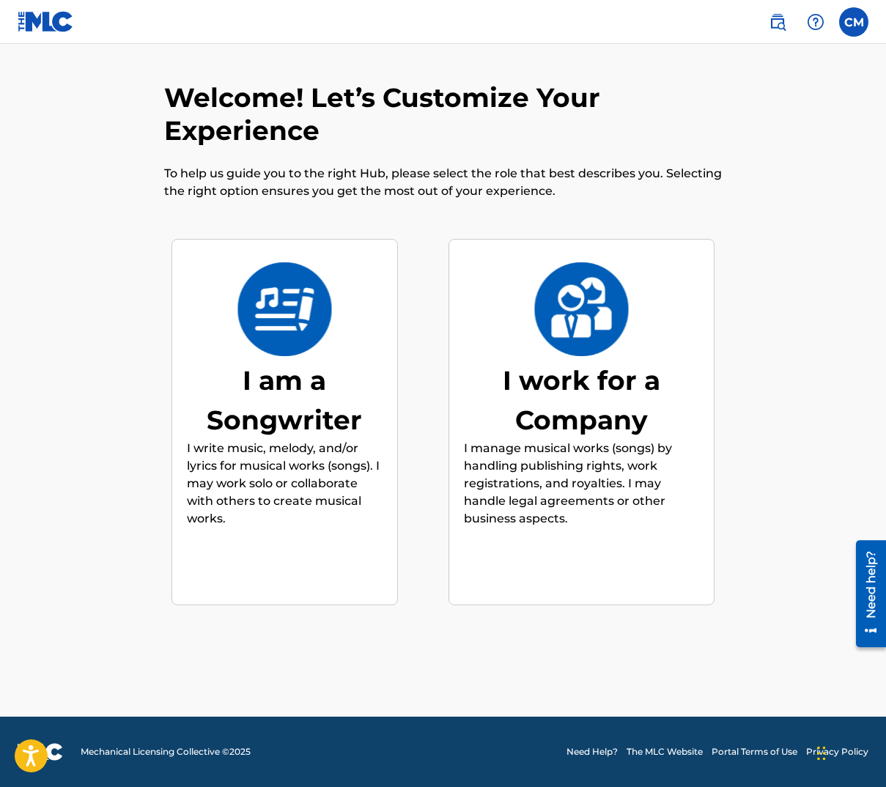
click at [300, 399] on div "I am a Songwriter" at bounding box center [285, 400] width 196 height 79
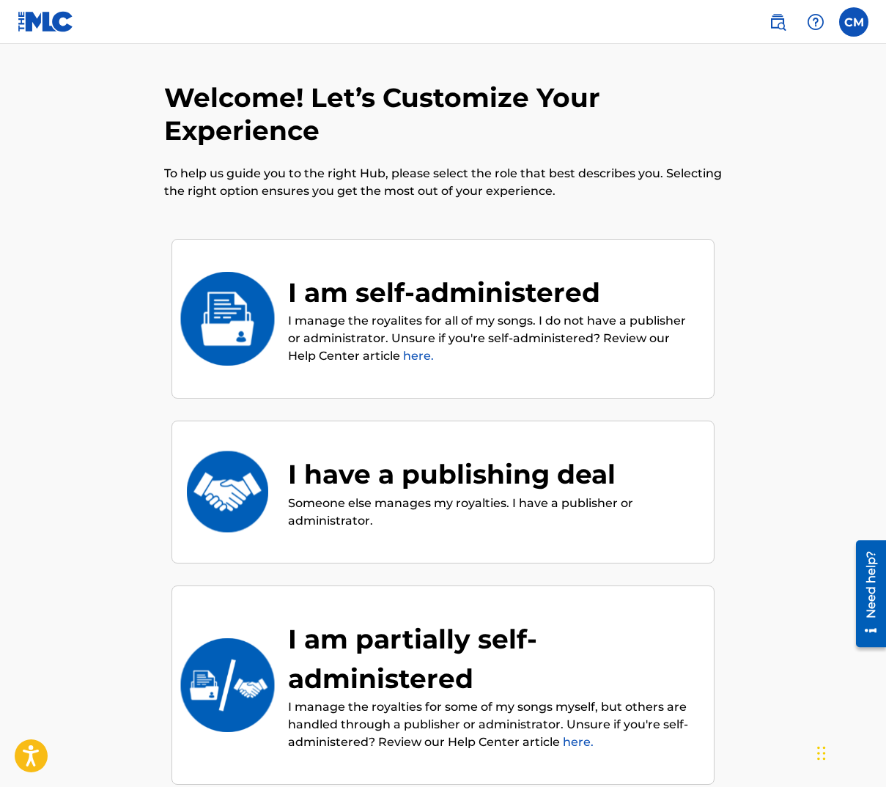
click at [403, 356] on link "here." at bounding box center [418, 356] width 31 height 14
click at [422, 321] on p "I manage the royalites for all of my songs. I do not have a publisher or admini…" at bounding box center [493, 338] width 411 height 53
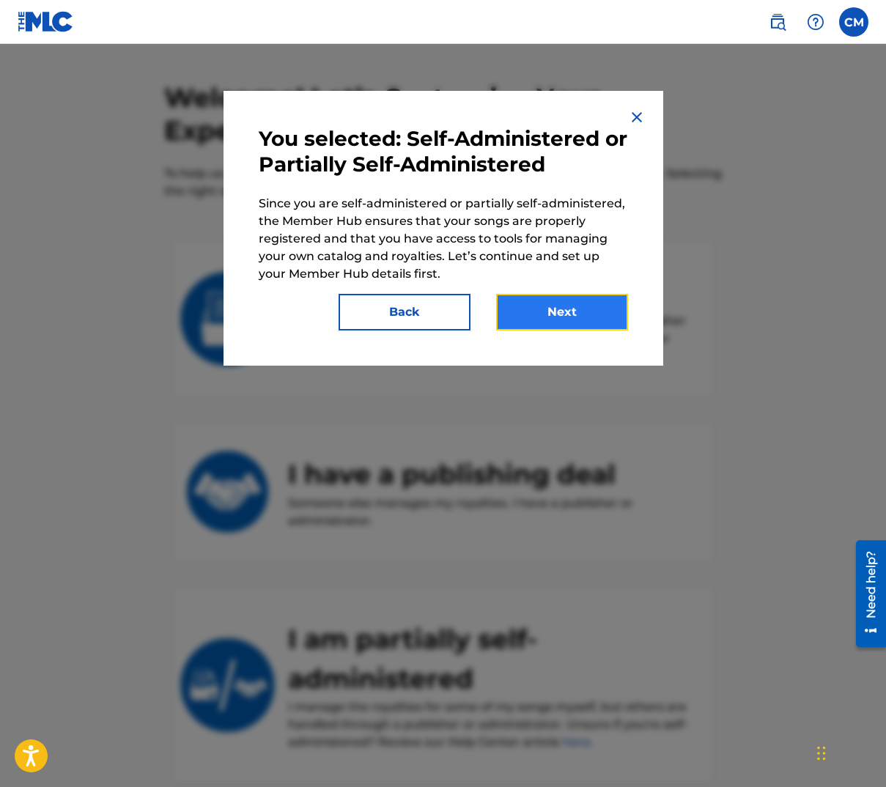
click at [555, 310] on button "Next" at bounding box center [562, 312] width 132 height 37
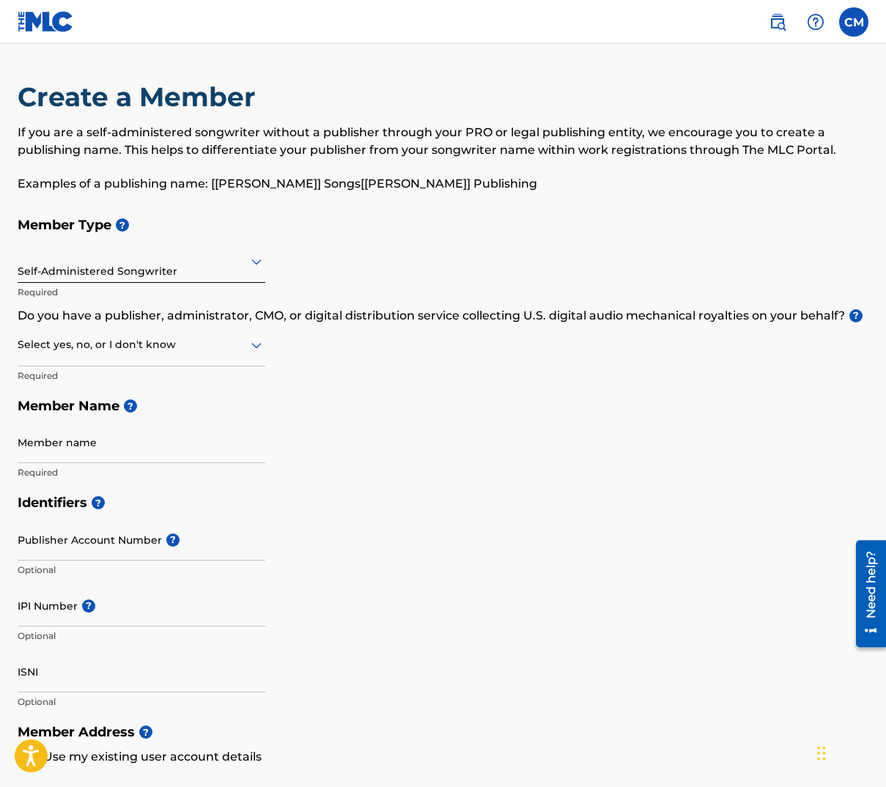
click at [515, 424] on div "Member Type ? Self-Administered Songwriter Required Do you have a publisher, ad…" at bounding box center [443, 349] width 851 height 278
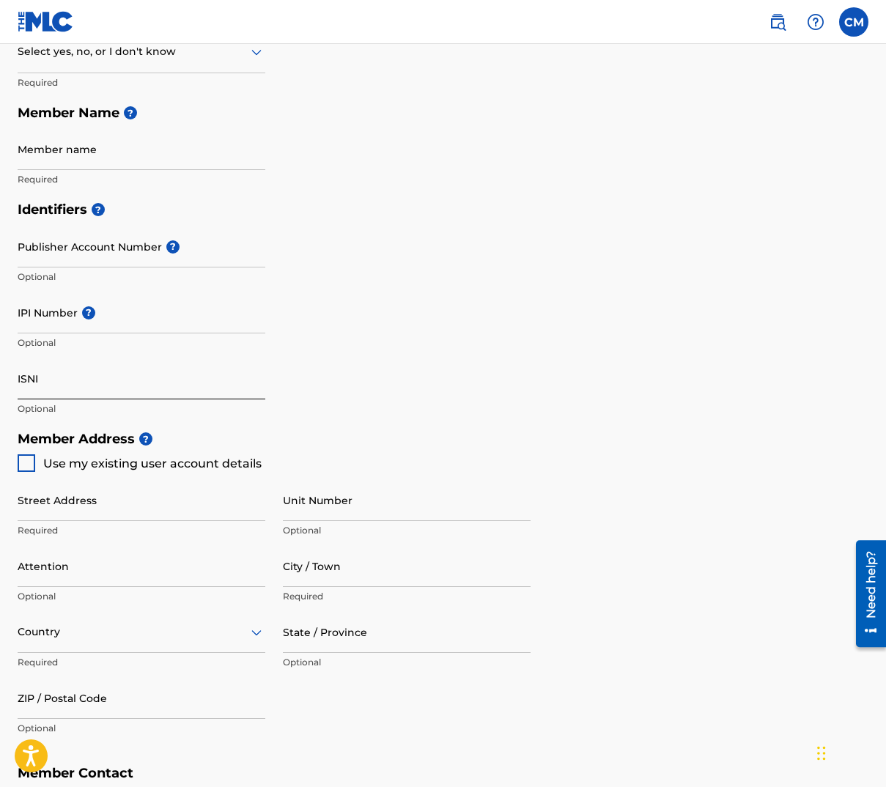
click at [147, 397] on input "ISNI" at bounding box center [142, 379] width 248 height 42
click at [117, 325] on input "IPI Number ?" at bounding box center [142, 313] width 248 height 42
click at [508, 282] on div "Identifiers ? Publisher Account Number ? Optional IPI Number ? Optional ISNI Op…" at bounding box center [443, 308] width 851 height 229
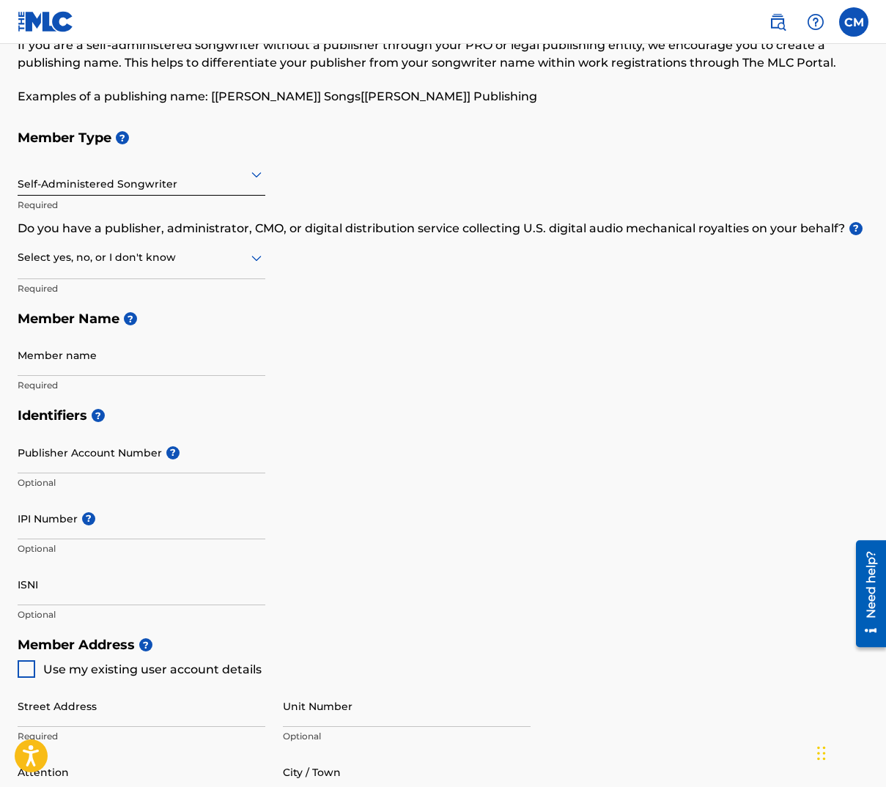
scroll to position [73, 0]
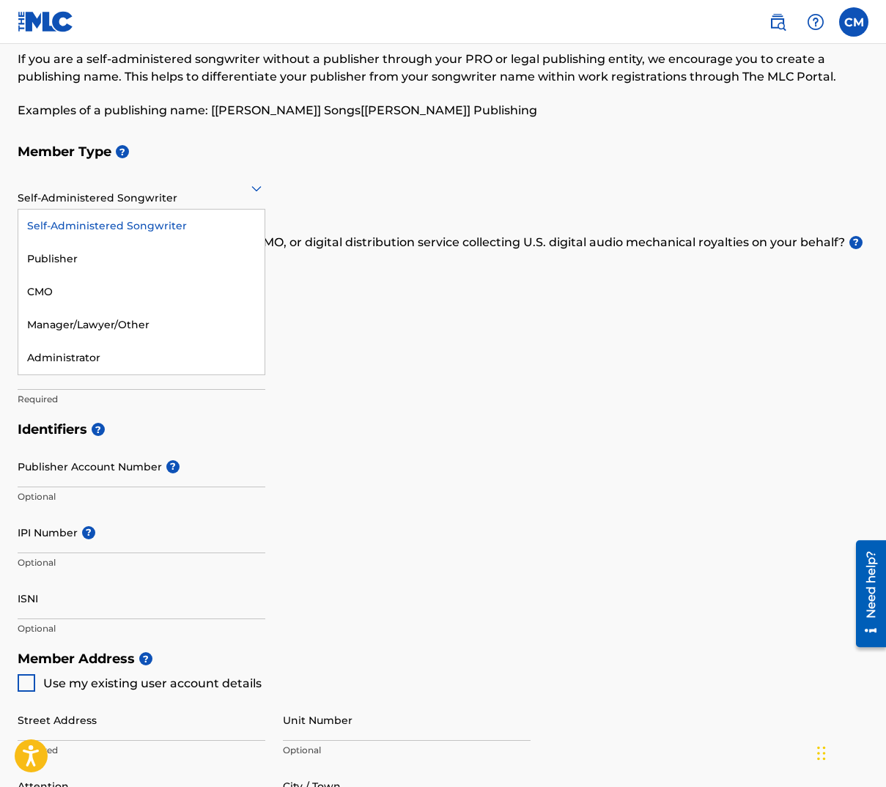
click at [123, 199] on div "Self-Administered Songwriter" at bounding box center [142, 188] width 248 height 36
click at [110, 223] on div "Self-Administered Songwriter" at bounding box center [141, 226] width 246 height 33
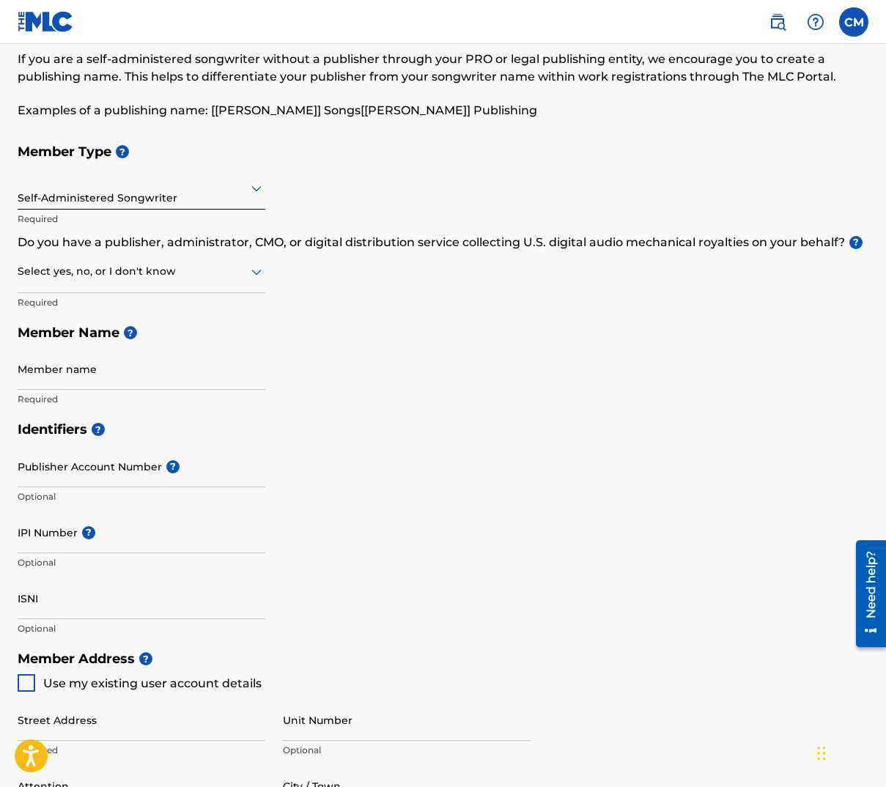
click at [410, 308] on div "Member Type ? option Self-Administered Songwriter, selected. Self-Administered …" at bounding box center [443, 275] width 851 height 278
click at [186, 277] on div at bounding box center [142, 271] width 248 height 18
click at [450, 301] on div "Member Type ? Self-Administered Songwriter Required Do you have a publisher, ad…" at bounding box center [443, 275] width 851 height 278
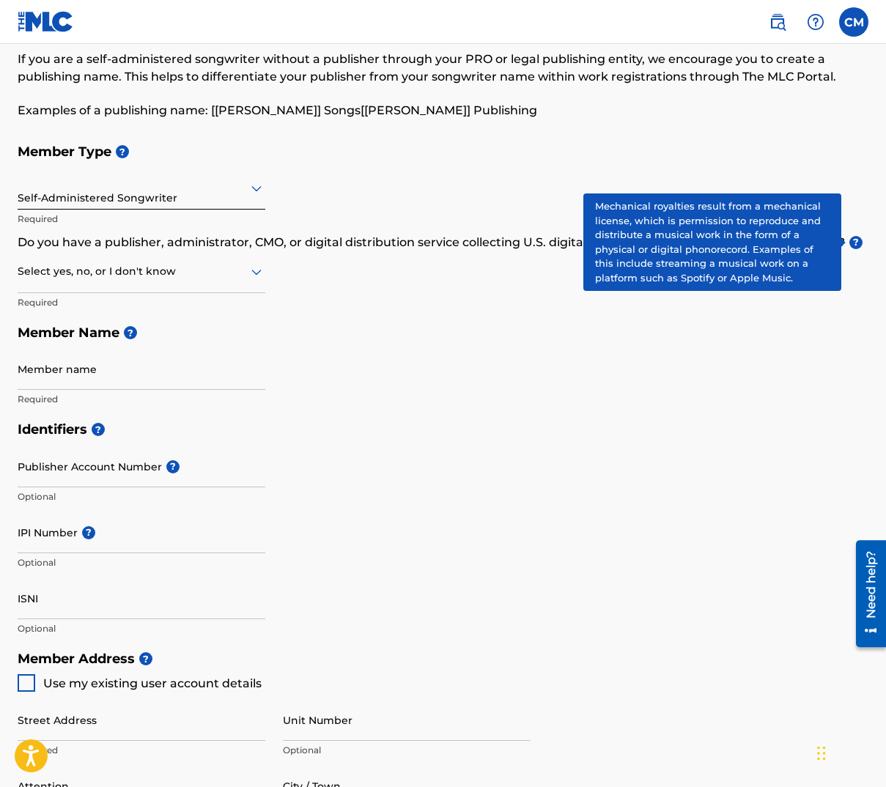
click at [854, 239] on span "?" at bounding box center [855, 242] width 13 height 13
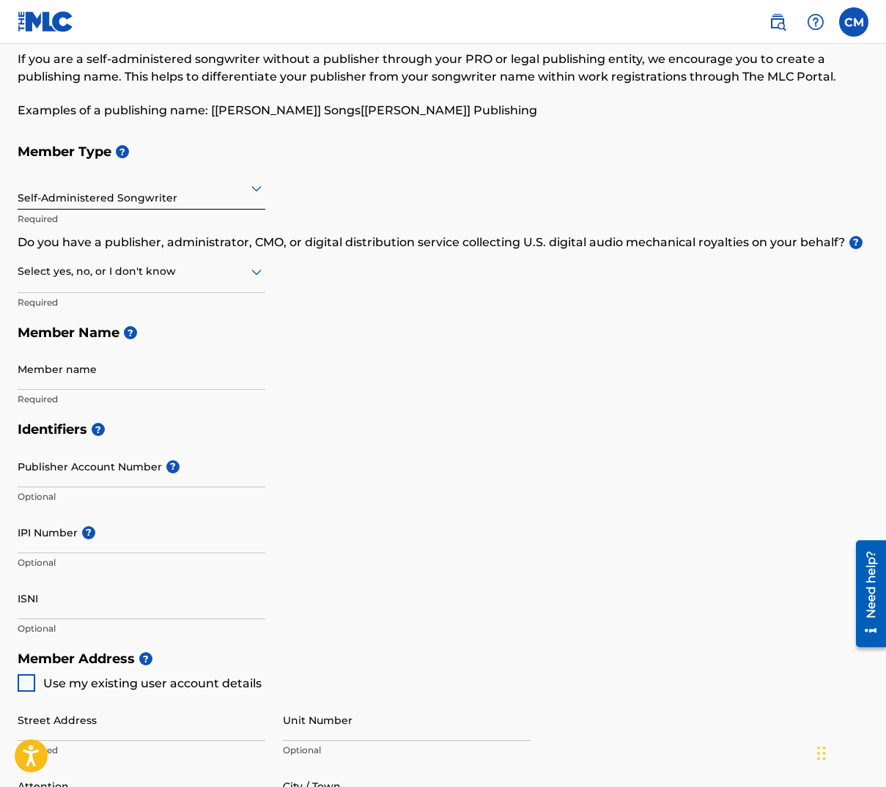
click at [259, 276] on icon at bounding box center [257, 272] width 18 height 18
click at [152, 367] on div "I don't know" at bounding box center [141, 375] width 246 height 33
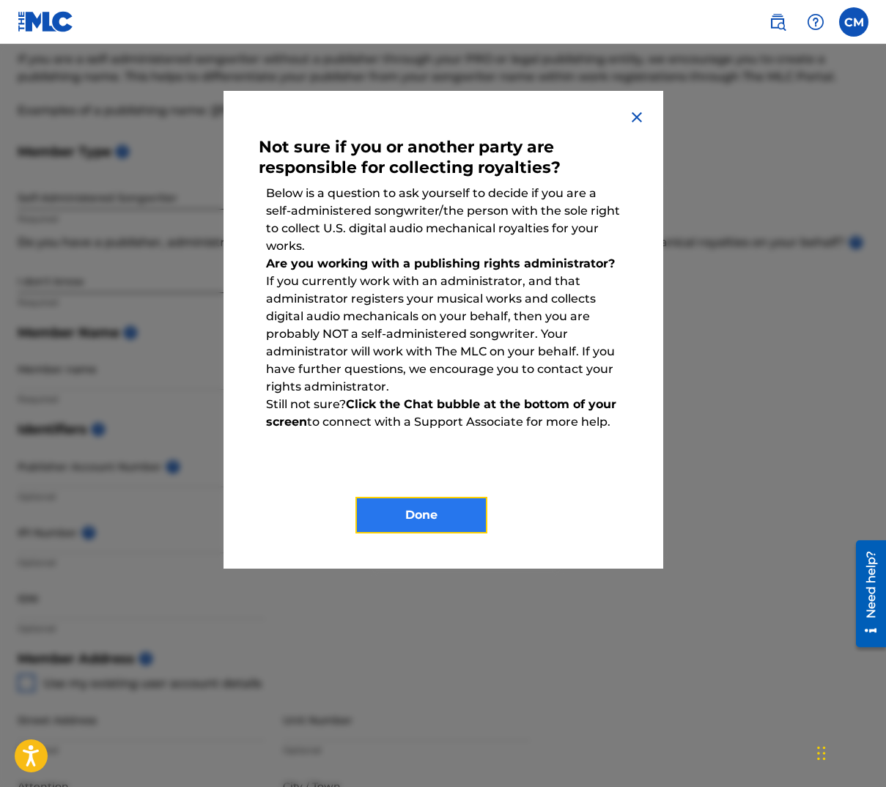
click at [447, 518] on button "Done" at bounding box center [421, 515] width 132 height 37
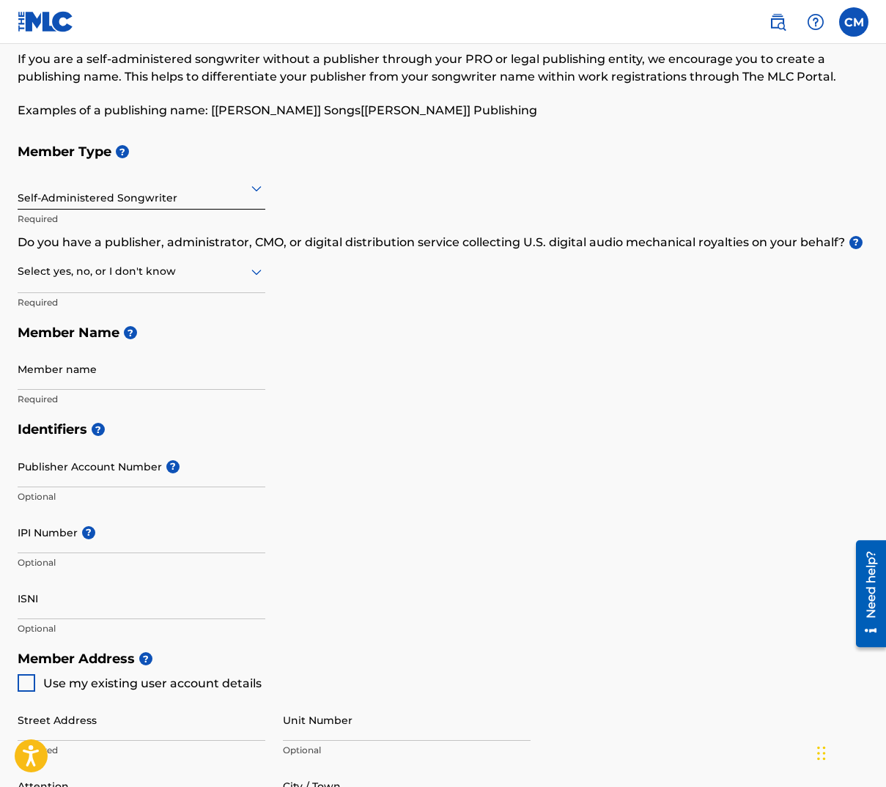
click at [130, 278] on div at bounding box center [142, 271] width 248 height 18
click at [86, 337] on div "No" at bounding box center [141, 342] width 246 height 33
click at [458, 334] on h5 "Member Name ?" at bounding box center [443, 333] width 851 height 32
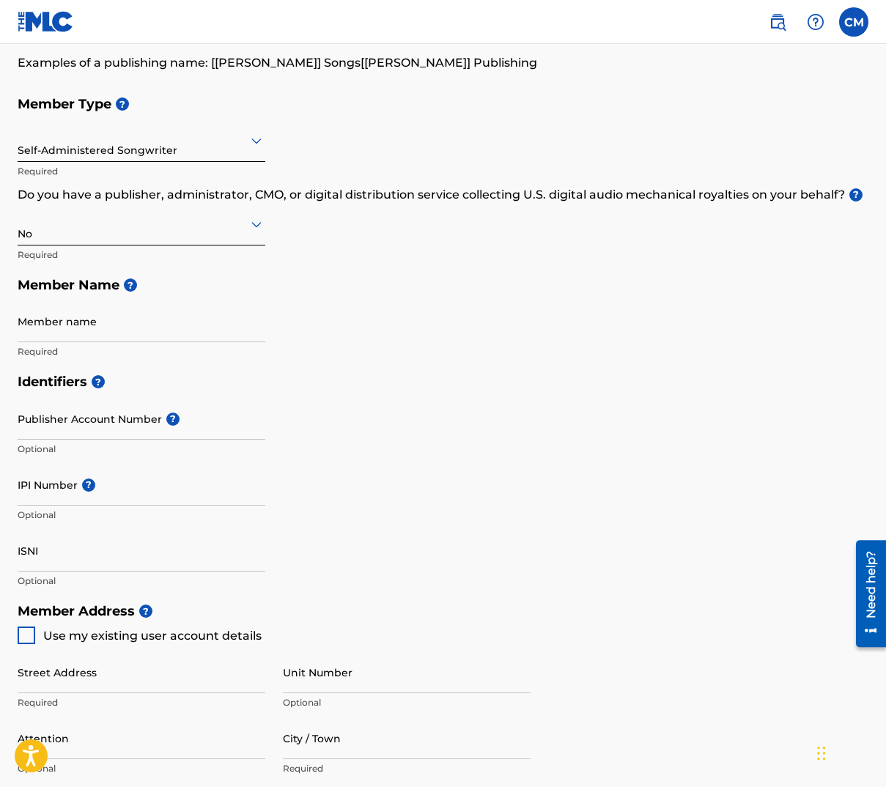
scroll to position [220, 0]
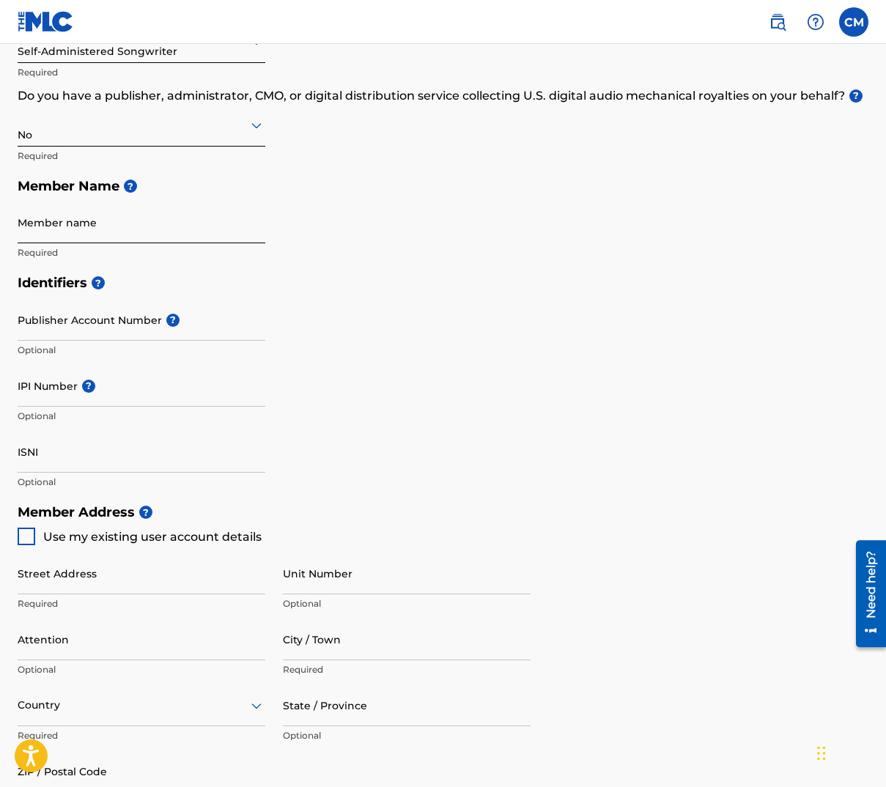
click at [137, 230] on input "Member name" at bounding box center [142, 223] width 248 height 42
type input "Clinton Mills"
click at [457, 347] on div "Identifiers ? Publisher Account Number ? Optional IPI Number ? Optional ISNI Op…" at bounding box center [443, 381] width 851 height 229
click at [85, 336] on input "Publisher Account Number ?" at bounding box center [142, 320] width 248 height 42
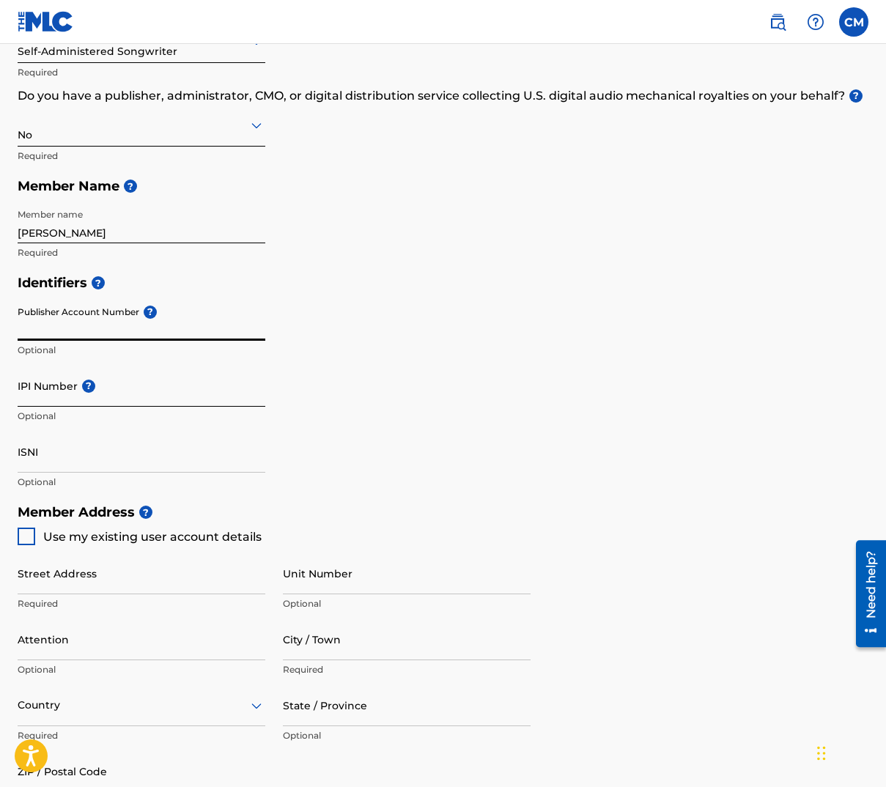
click at [112, 392] on input "IPI Number ?" at bounding box center [142, 386] width 248 height 42
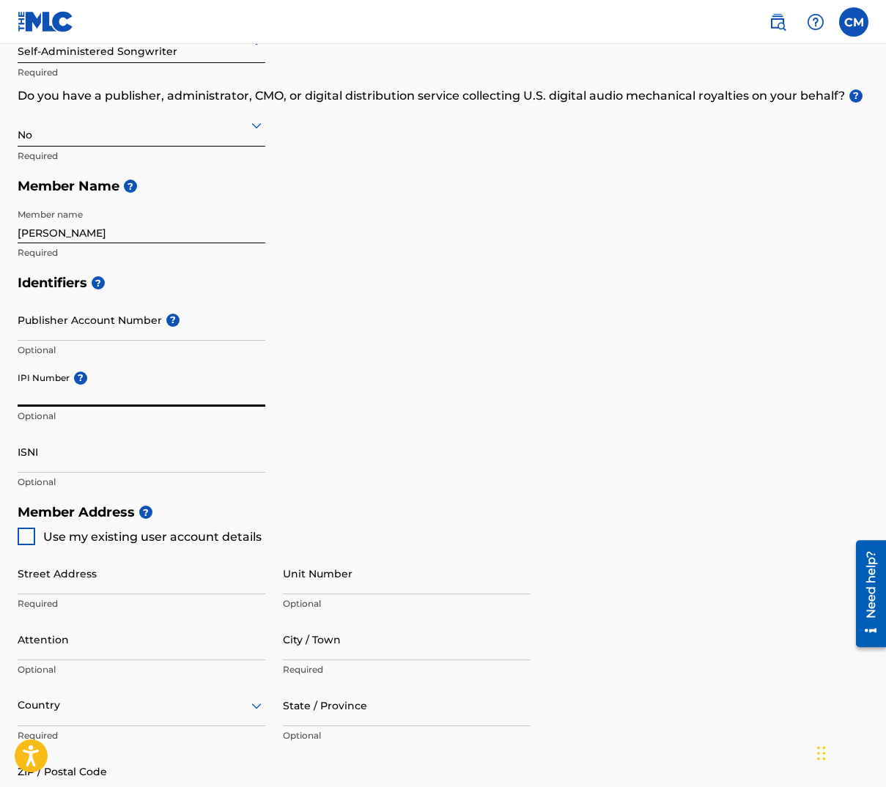
click at [40, 391] on input "IPI Number ?" at bounding box center [142, 386] width 248 height 42
paste input "01314362877"
click at [420, 349] on div "Identifiers ? Publisher Account Number ? Optional IPI Number ? 01314362877 Opti…" at bounding box center [443, 381] width 851 height 229
click at [88, 452] on input "ISNI" at bounding box center [142, 452] width 248 height 42
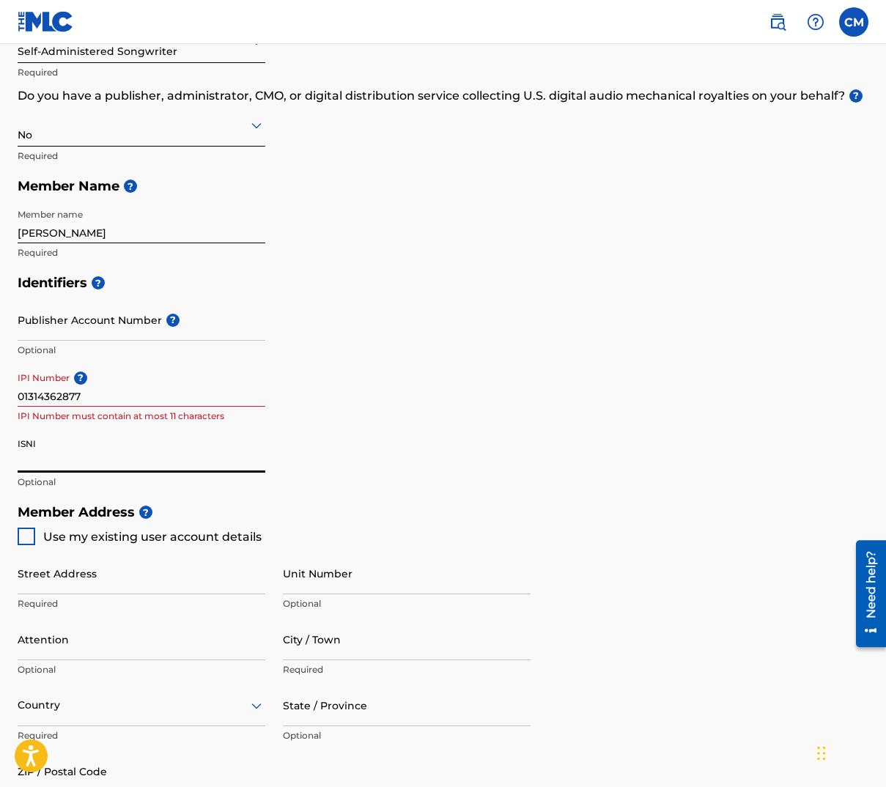
click at [55, 396] on input "01314362877" at bounding box center [142, 386] width 248 height 42
click at [103, 396] on input "01314362877" at bounding box center [142, 386] width 248 height 42
click at [42, 396] on input "01314362877" at bounding box center [142, 386] width 248 height 42
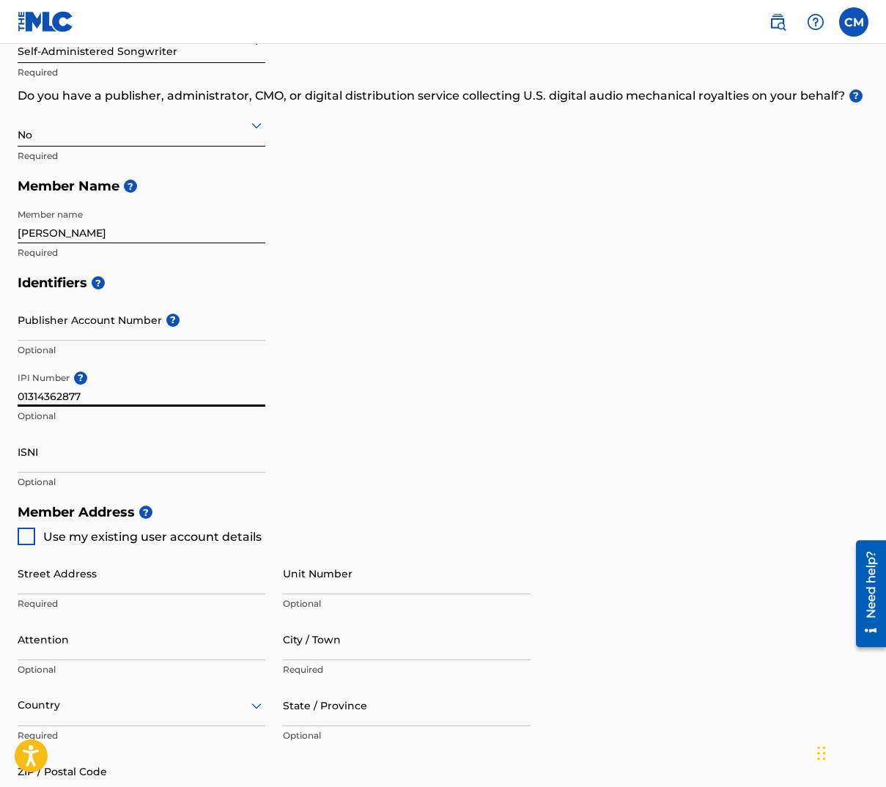
type input "01314362877"
click at [396, 415] on div "Identifiers ? Publisher Account Number ? Optional IPI Number ? 01314362877 Opti…" at bounding box center [443, 381] width 851 height 229
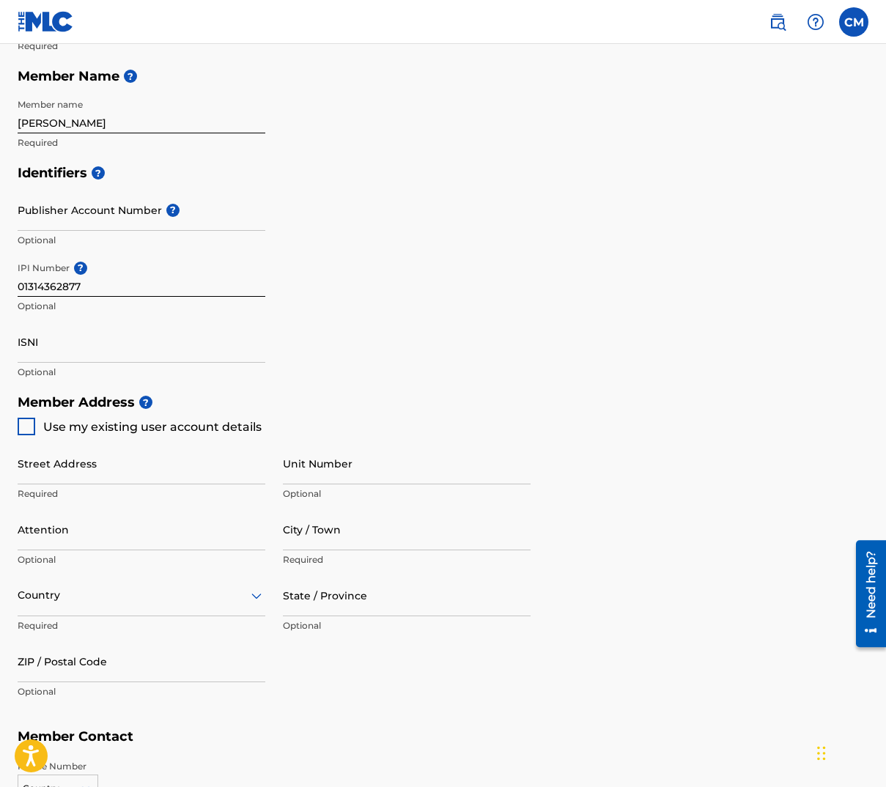
scroll to position [366, 0]
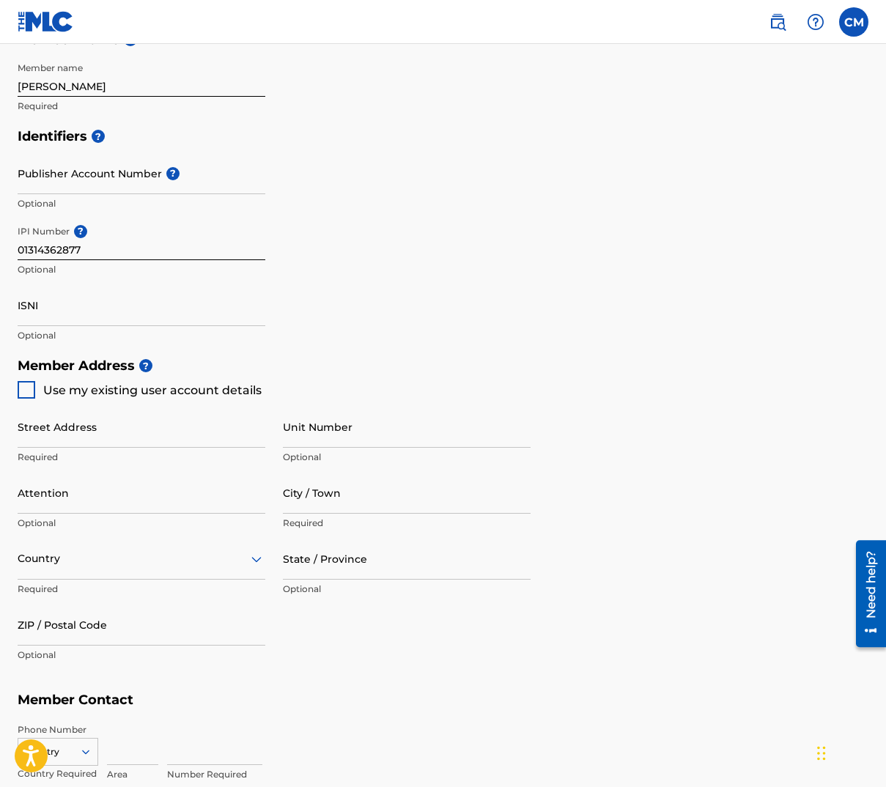
click at [42, 385] on div "Use my existing user account details" at bounding box center [140, 390] width 244 height 18
click at [32, 387] on div at bounding box center [27, 390] width 18 height 18
type input "1446 Hamilton Ct"
type input "Bowling Green"
type input "42104"
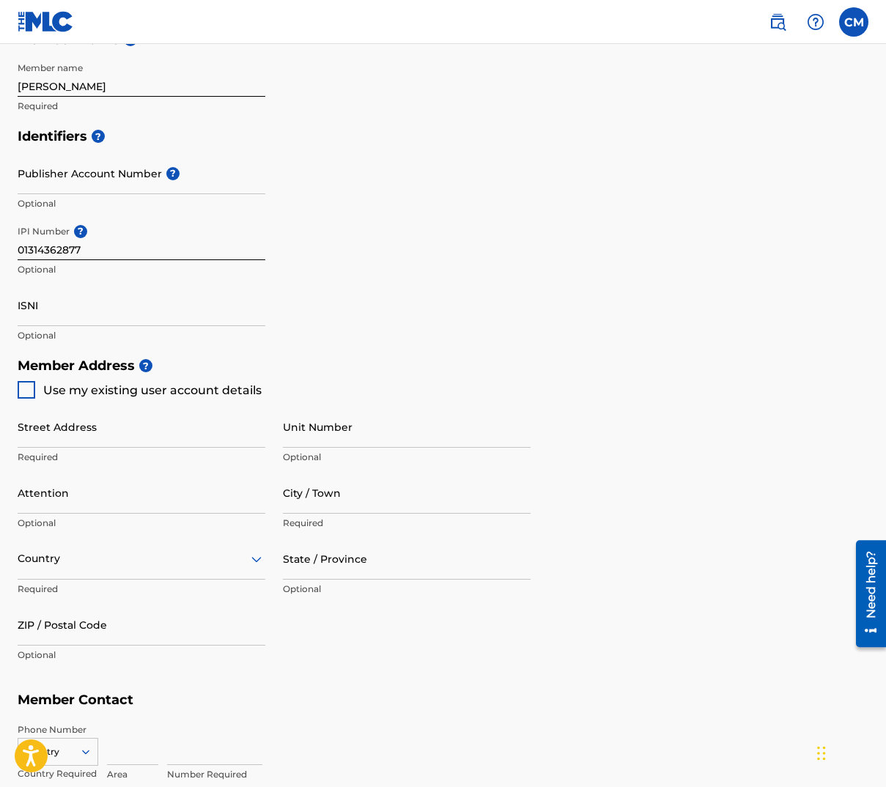
type input "270"
type input "9961122"
type input "clinton.mills@hitcents.com"
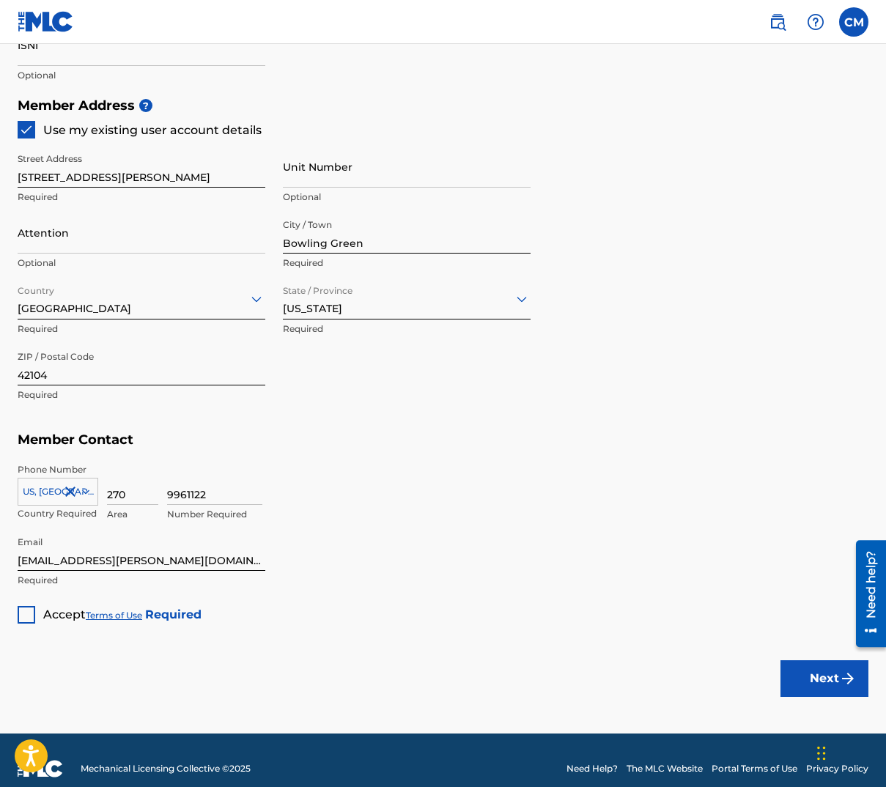
scroll to position [643, 0]
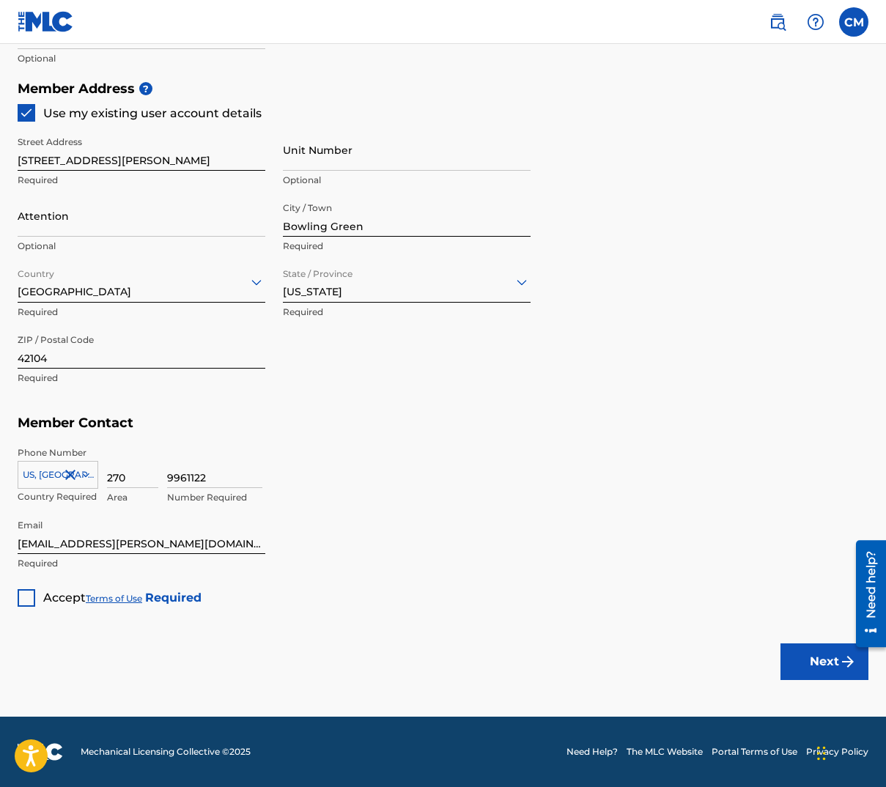
drag, startPoint x: 27, startPoint y: 594, endPoint x: 34, endPoint y: 599, distance: 8.4
click at [29, 594] on div at bounding box center [27, 598] width 18 height 18
click at [821, 666] on button "Next" at bounding box center [824, 661] width 88 height 37
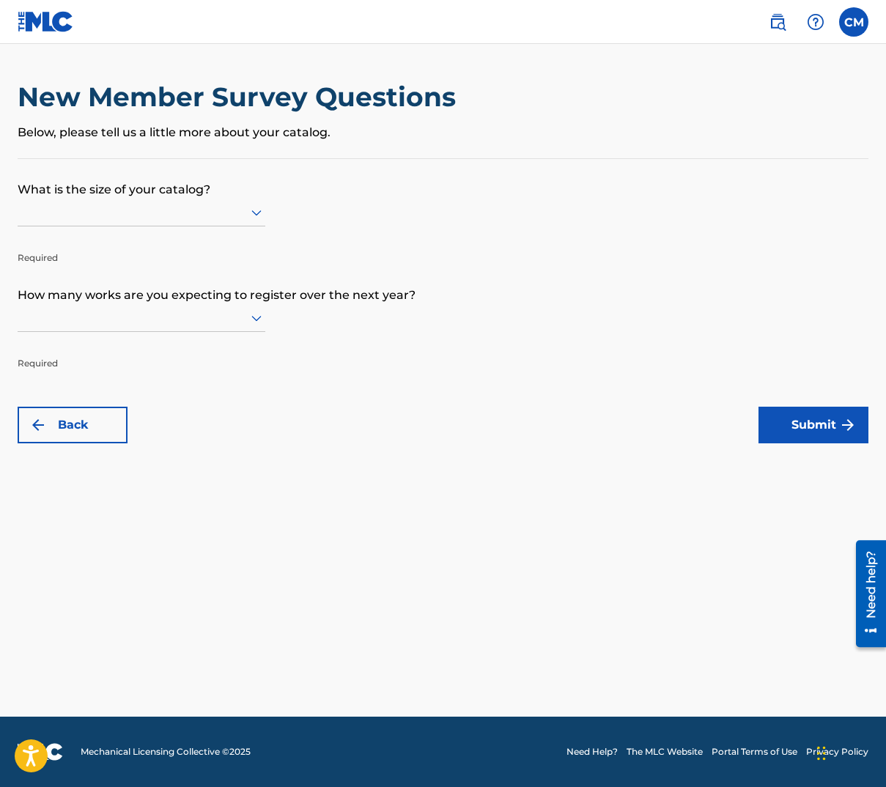
click at [229, 218] on div at bounding box center [142, 212] width 248 height 18
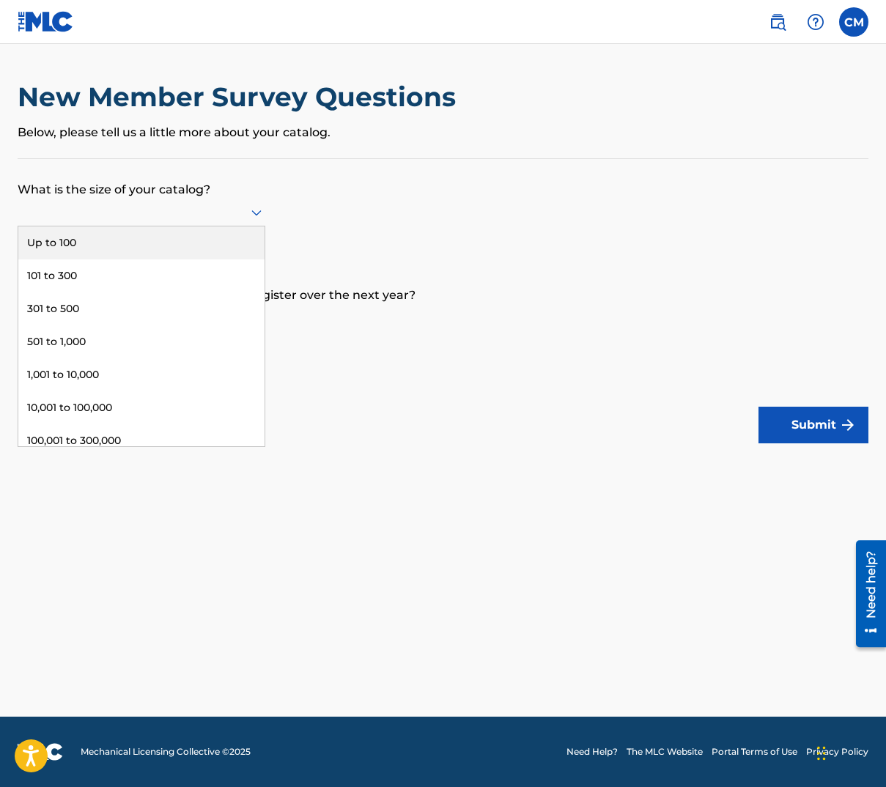
click at [125, 245] on div "Up to 100" at bounding box center [141, 242] width 246 height 33
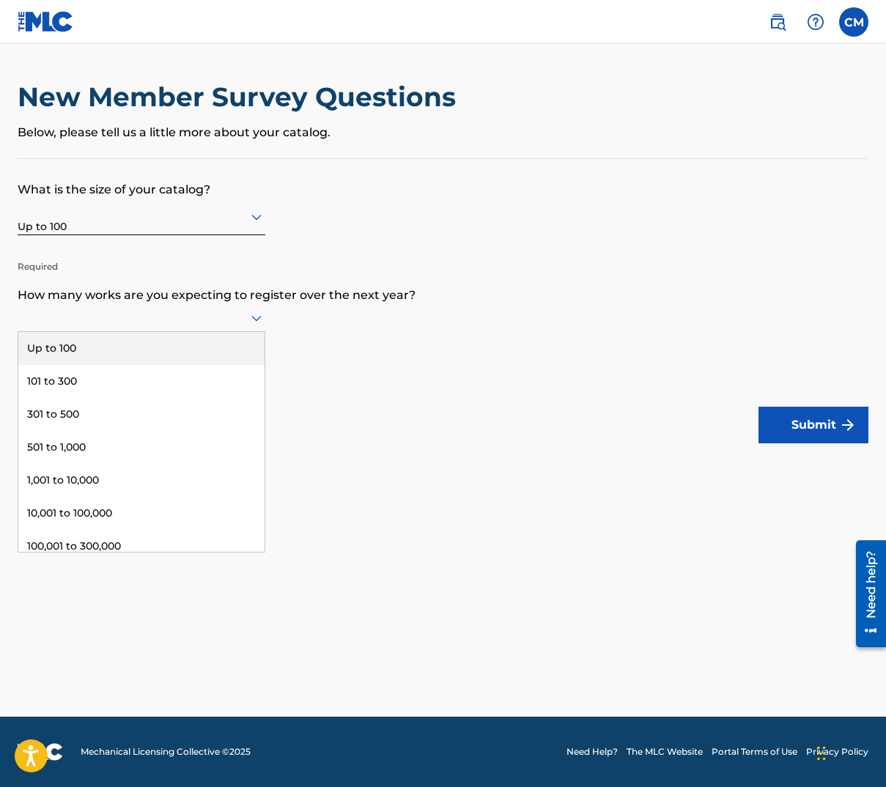
click at [163, 317] on div at bounding box center [142, 317] width 248 height 18
click at [133, 350] on div "Up to 100" at bounding box center [141, 348] width 246 height 33
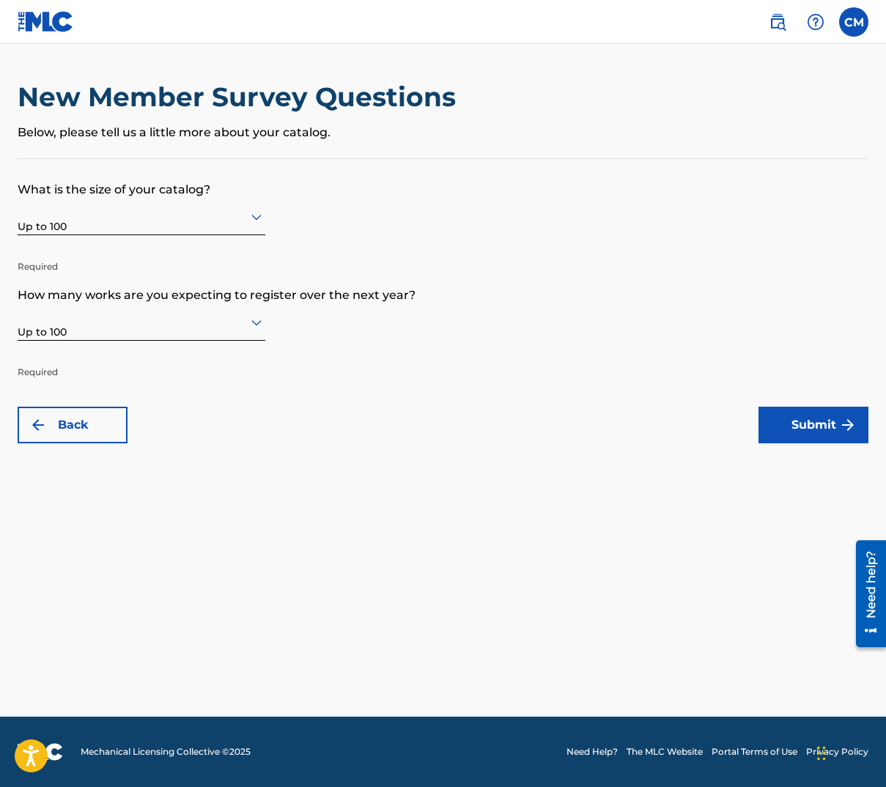
click at [384, 428] on div "Back Submit" at bounding box center [443, 425] width 851 height 37
click at [805, 424] on button "Submit" at bounding box center [813, 425] width 110 height 37
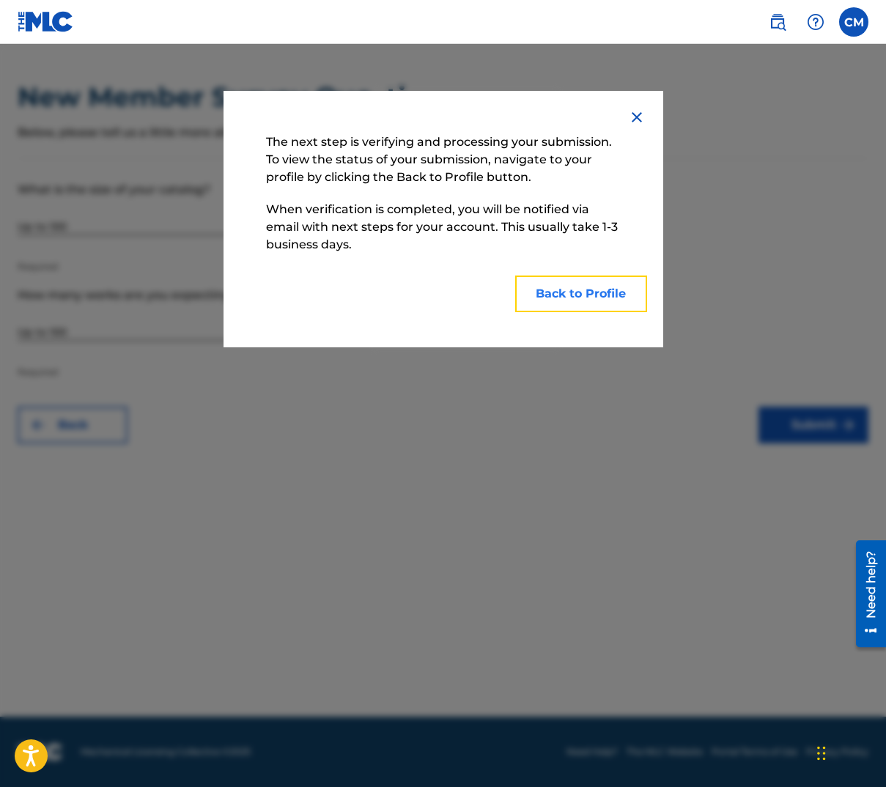
click at [589, 295] on button "Back to Profile" at bounding box center [581, 294] width 132 height 37
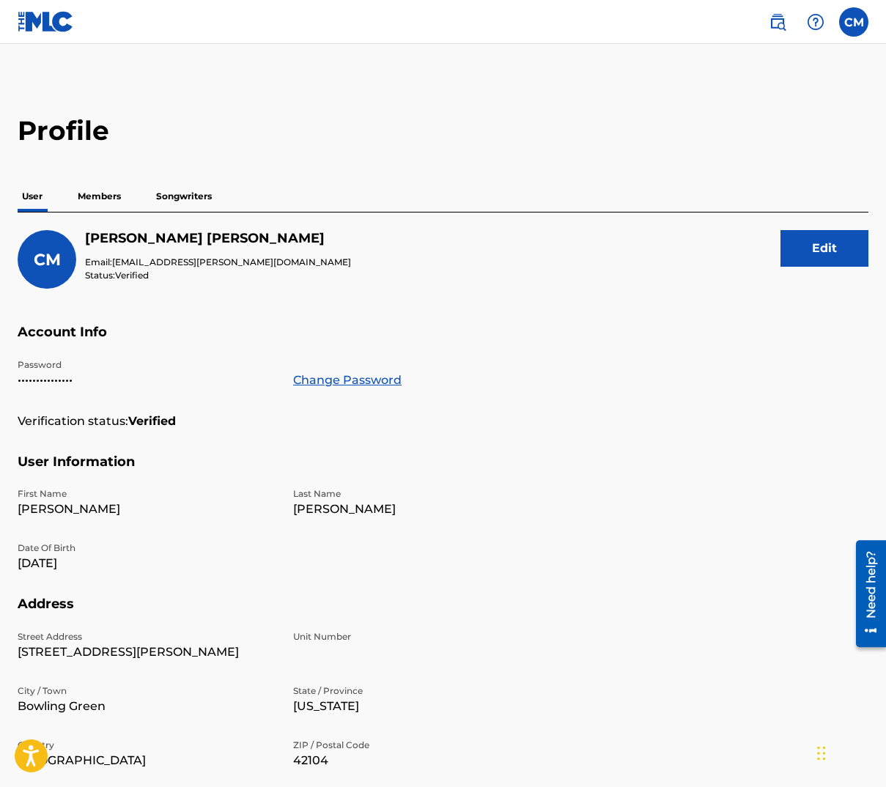
click at [106, 193] on p "Members" at bounding box center [99, 196] width 52 height 31
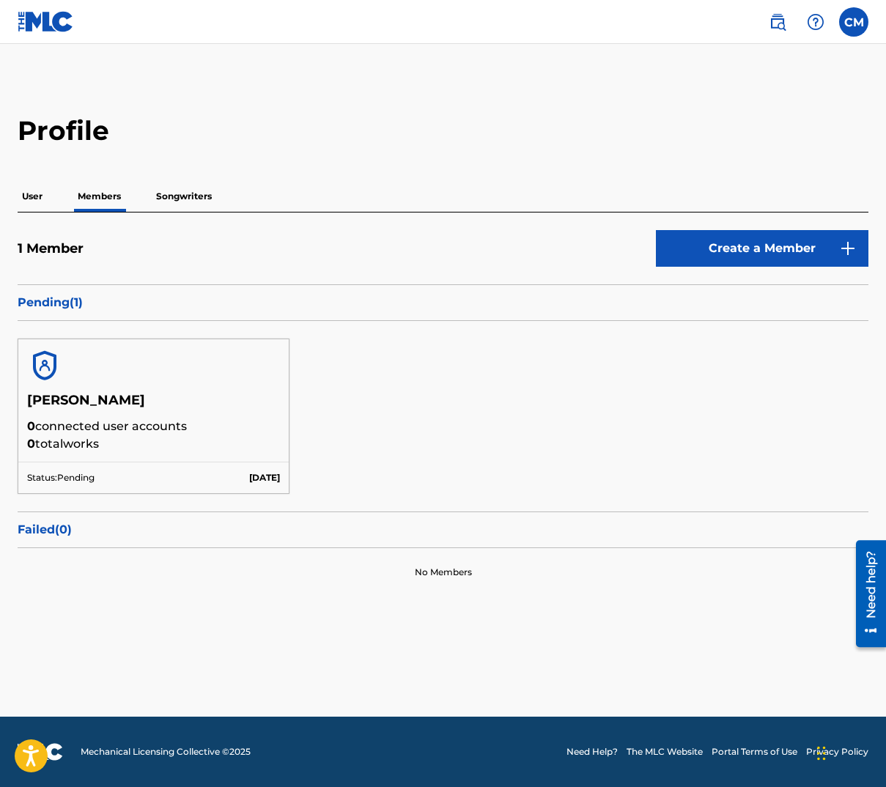
click at [50, 303] on p "Pending ( 1 )" at bounding box center [443, 303] width 851 height 18
click at [177, 202] on p "Songwriters" at bounding box center [184, 196] width 64 height 31
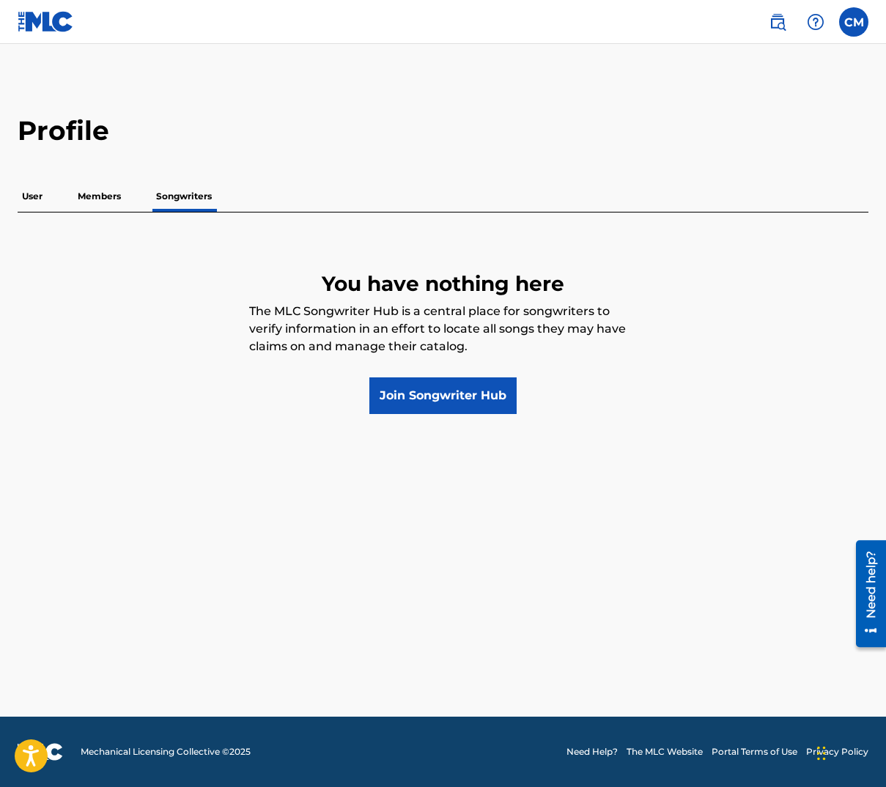
click at [83, 192] on p "Members" at bounding box center [99, 196] width 52 height 31
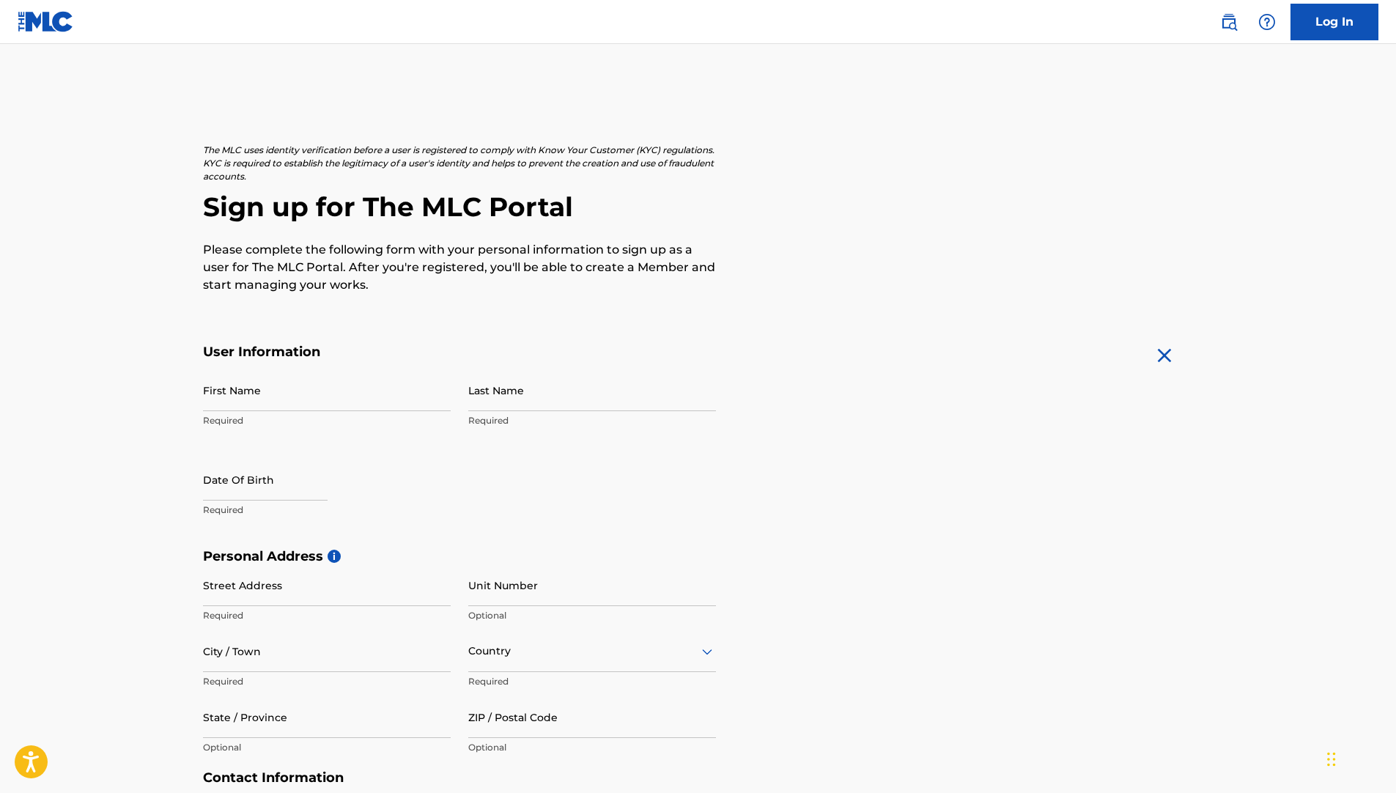
scroll to position [73, 0]
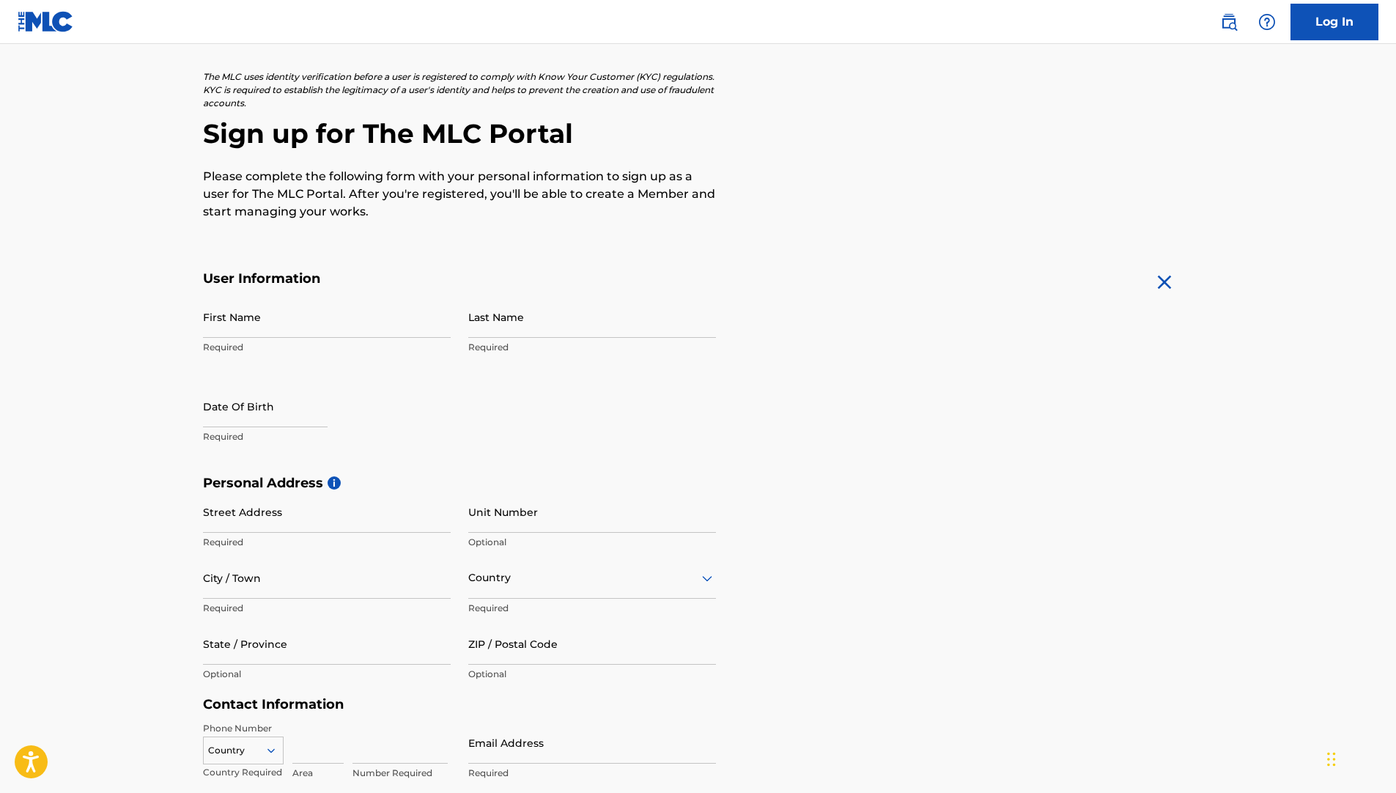
click at [1291, 518] on main "The MLC uses identity verification before a user is registered to comply with K…" at bounding box center [698, 487] width 1396 height 1032
click at [1104, 389] on form "User Information First Name Required Last Name Required Date Of Birth Required …" at bounding box center [698, 595] width 991 height 650
click at [1224, 330] on main "The MLC uses identity verification before a user is registered to comply with K…" at bounding box center [698, 487] width 1396 height 1032
